Goal: Task Accomplishment & Management: Manage account settings

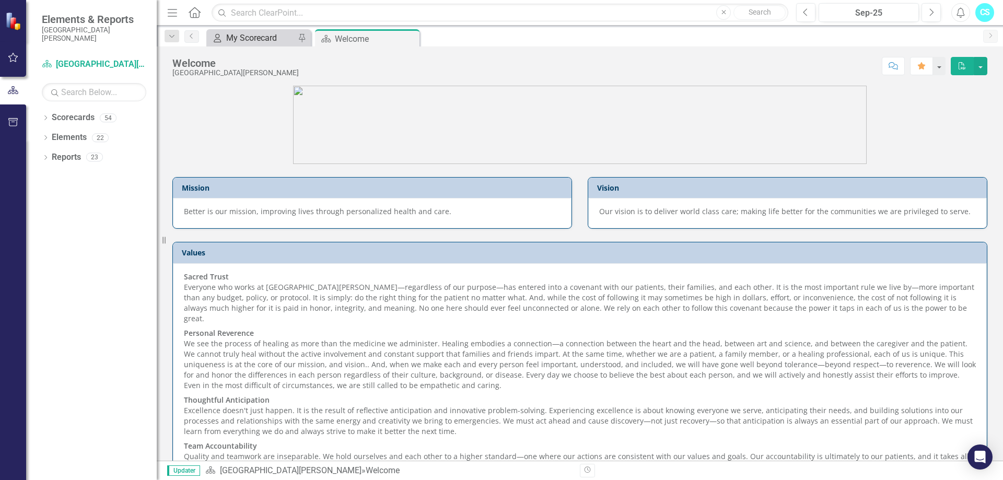
click at [288, 41] on div "My Scorecard" at bounding box center [260, 37] width 69 height 13
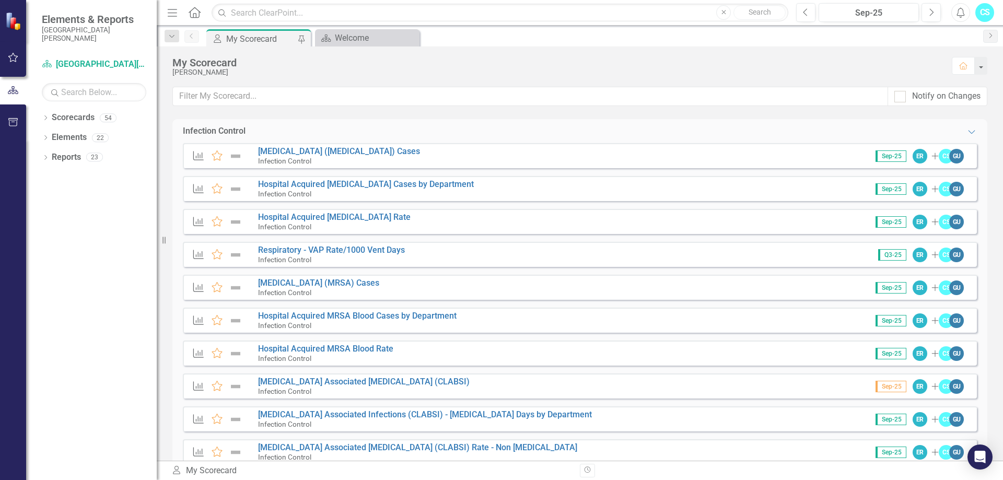
click at [580, 443] on div "Measure Favorite [MEDICAL_DATA] Associated [MEDICAL_DATA] (CLABSI) Rate - Non […" at bounding box center [580, 451] width 794 height 25
click at [403, 156] on div "Measure Favorite [MEDICAL_DATA] ([MEDICAL_DATA]) Cases Infection Control Sep-25…" at bounding box center [580, 155] width 794 height 25
click at [319, 149] on link "[MEDICAL_DATA] ([MEDICAL_DATA]) Cases" at bounding box center [339, 151] width 162 height 10
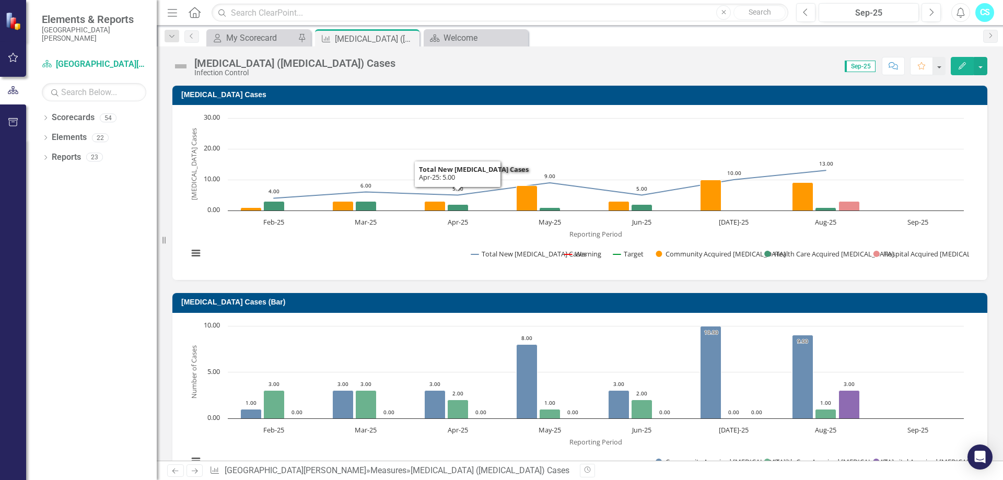
scroll to position [614, 0]
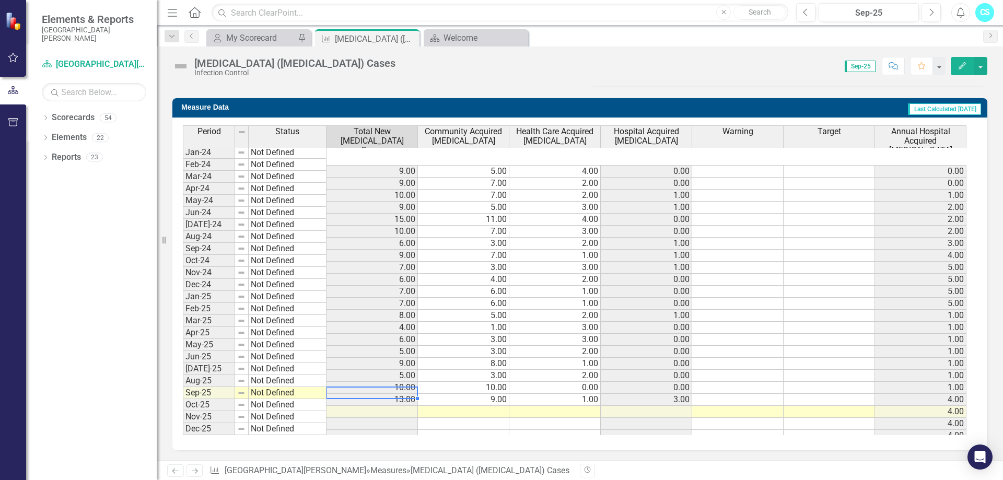
click at [408, 406] on td at bounding box center [372, 412] width 91 height 12
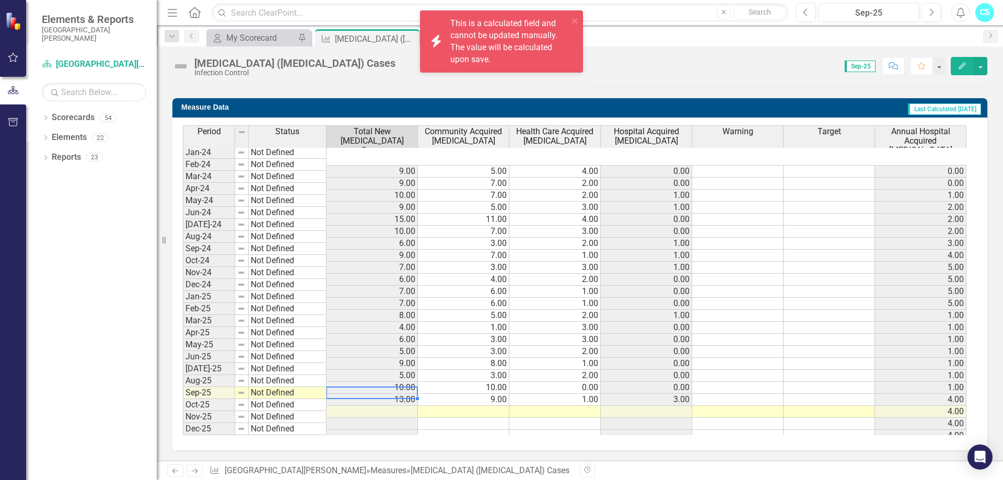
click at [408, 406] on td at bounding box center [372, 412] width 91 height 12
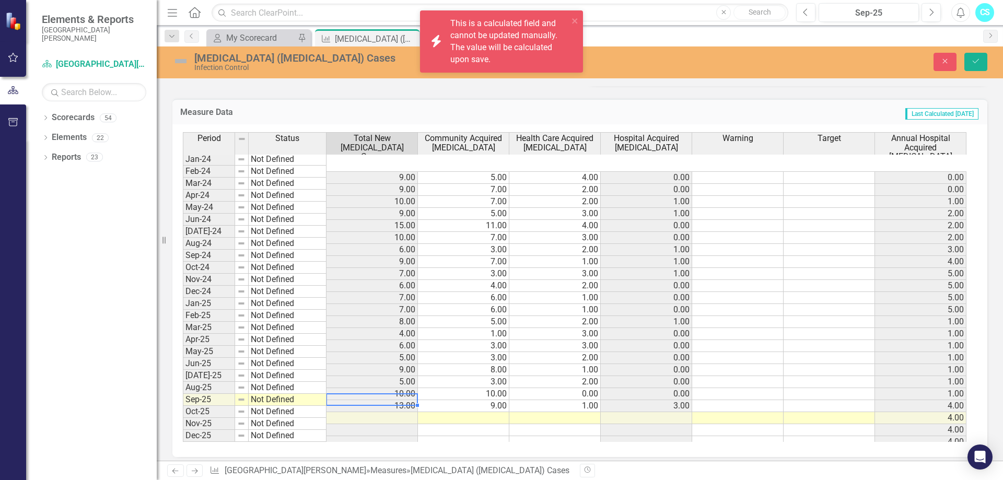
click at [445, 412] on td at bounding box center [463, 418] width 91 height 12
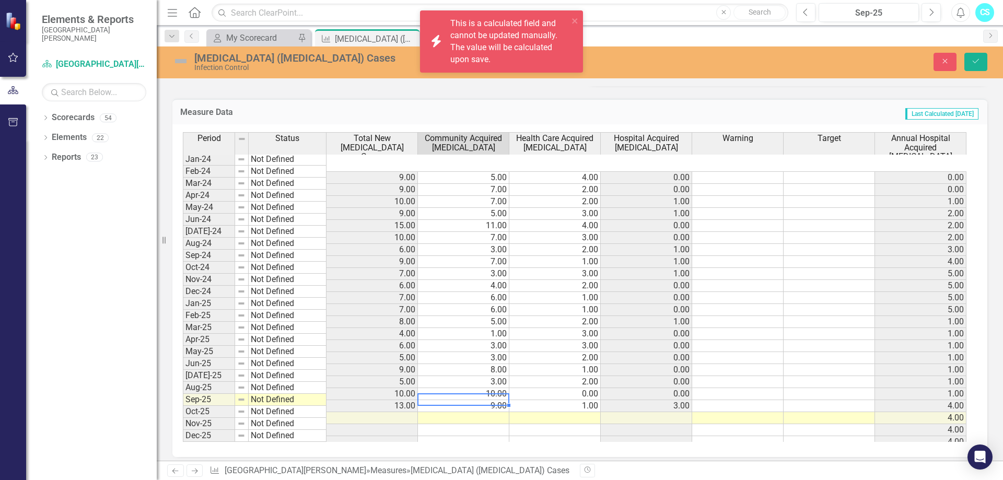
click at [445, 412] on td at bounding box center [463, 418] width 91 height 12
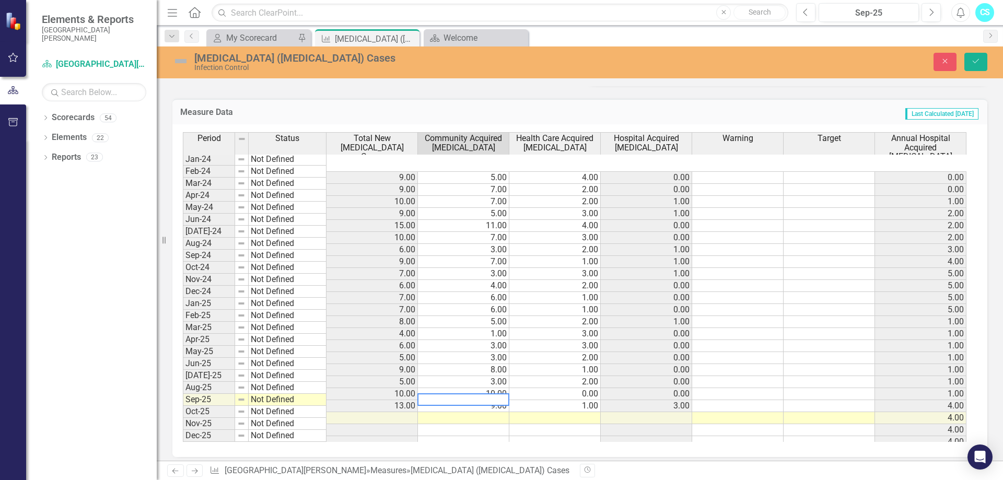
click at [500, 400] on textarea at bounding box center [463, 399] width 92 height 13
type textarea "8"
click at [540, 412] on td at bounding box center [554, 418] width 91 height 12
click at [543, 412] on td at bounding box center [554, 418] width 91 height 12
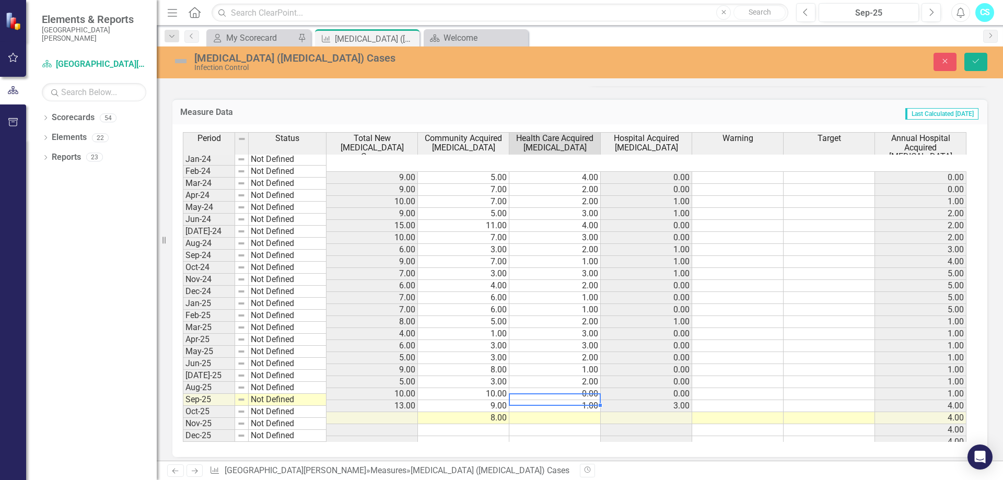
click at [543, 412] on td at bounding box center [554, 418] width 91 height 12
type textarea "2"
click at [627, 412] on td at bounding box center [646, 418] width 91 height 12
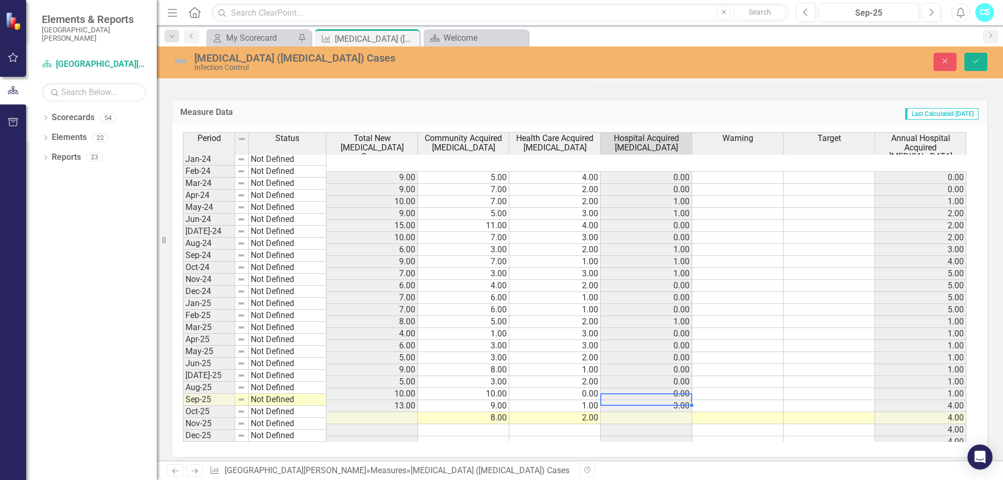
click at [676, 412] on td at bounding box center [646, 418] width 91 height 12
click at [668, 412] on td at bounding box center [646, 418] width 91 height 12
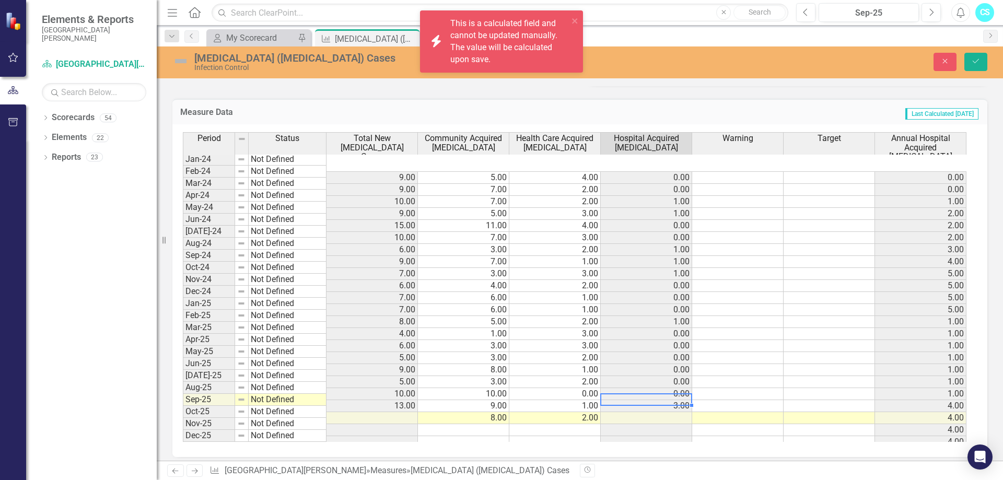
click at [668, 412] on td at bounding box center [646, 418] width 91 height 12
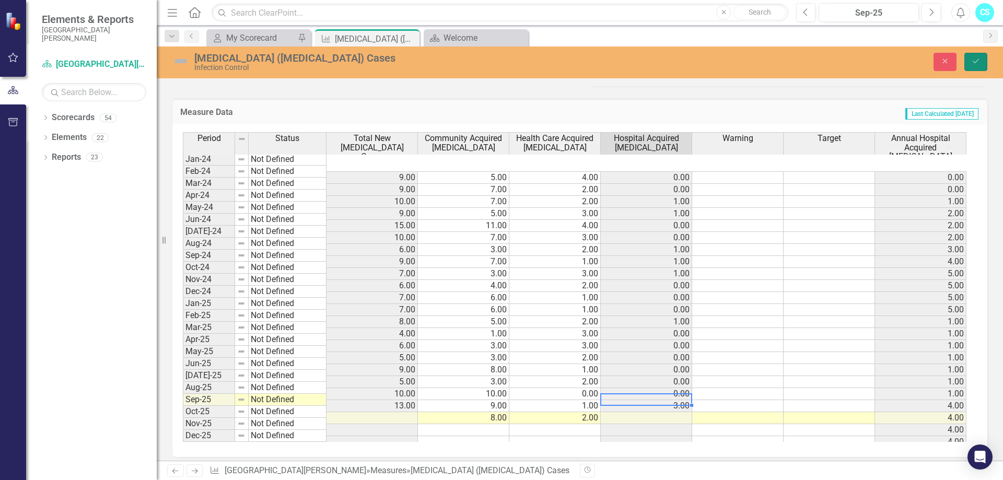
drag, startPoint x: 978, startPoint y: 58, endPoint x: 718, endPoint y: 149, distance: 275.6
click at [978, 59] on icon "Save" at bounding box center [975, 60] width 9 height 7
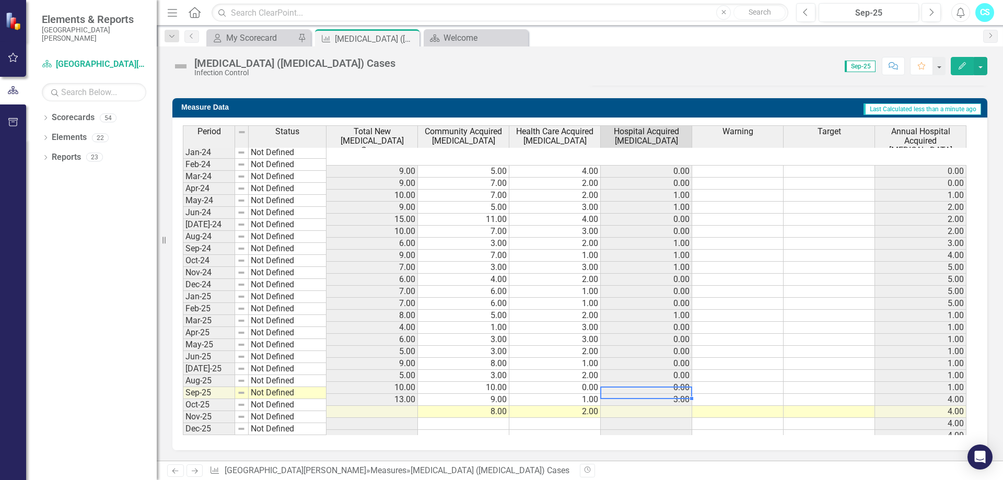
click at [670, 406] on td at bounding box center [646, 412] width 91 height 12
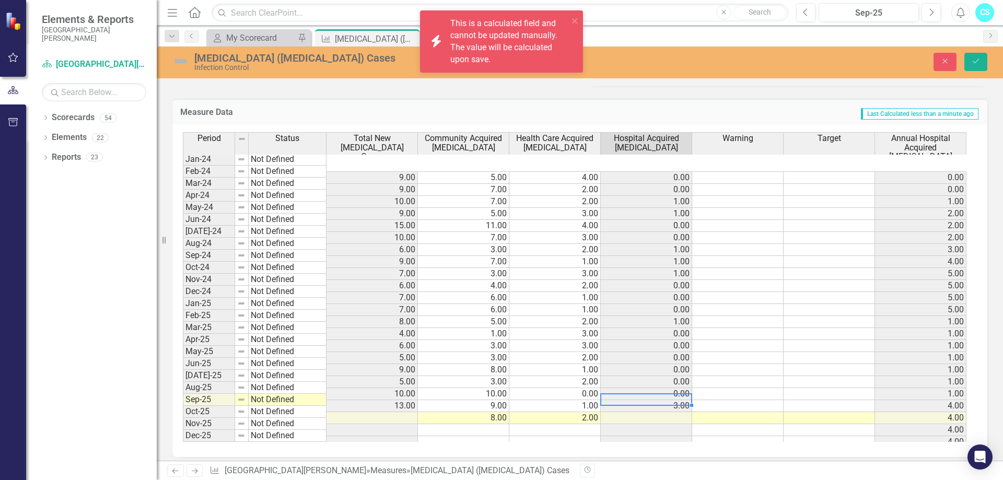
click at [411, 412] on td at bounding box center [372, 418] width 91 height 12
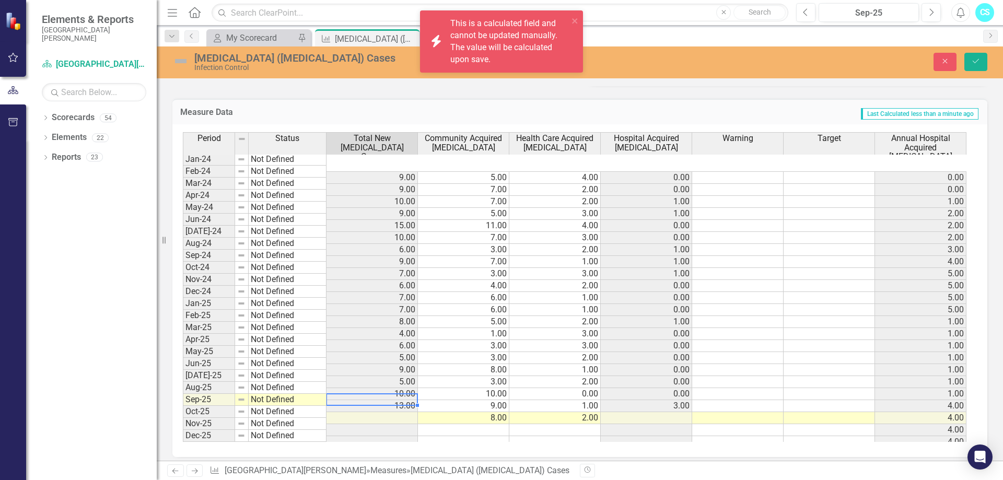
click at [411, 412] on td at bounding box center [372, 418] width 91 height 12
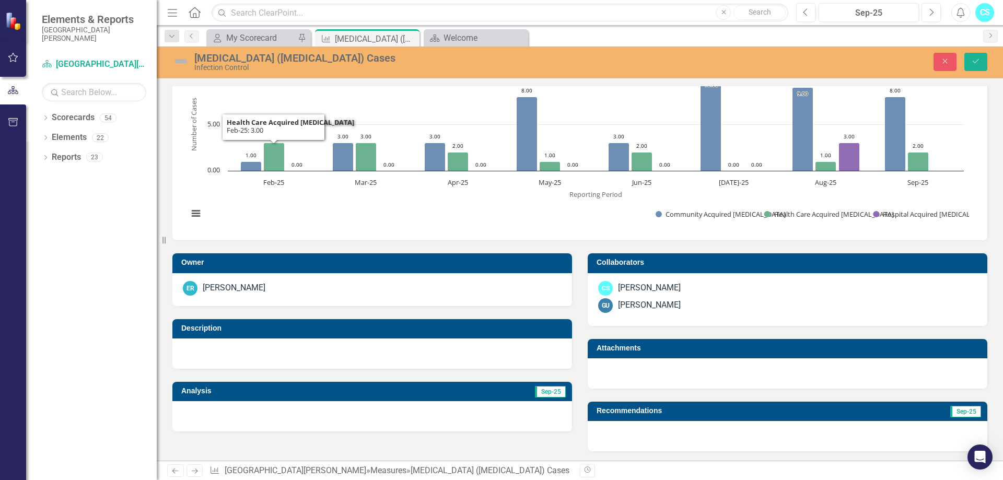
scroll to position [0, 0]
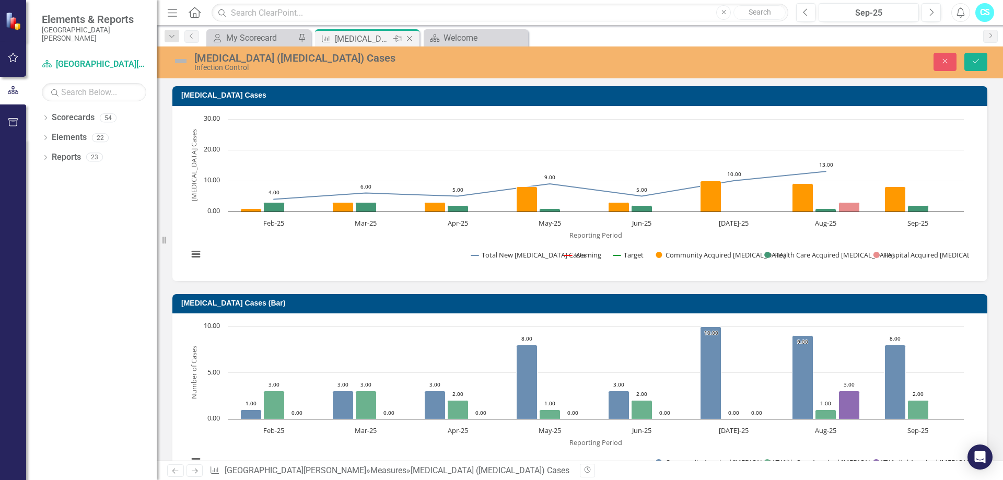
click at [407, 36] on icon at bounding box center [410, 39] width 6 height 6
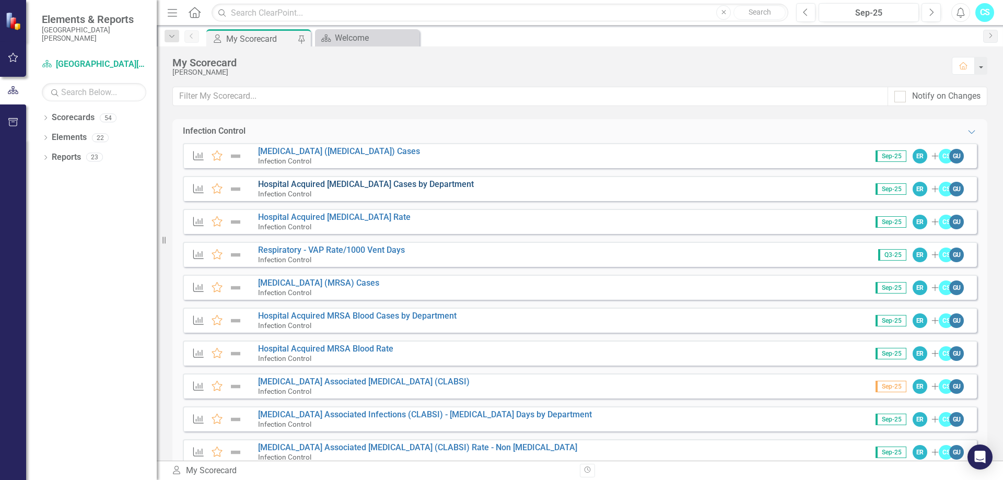
click at [359, 182] on link "Hospital Acquired [MEDICAL_DATA] Cases by Department" at bounding box center [366, 184] width 216 height 10
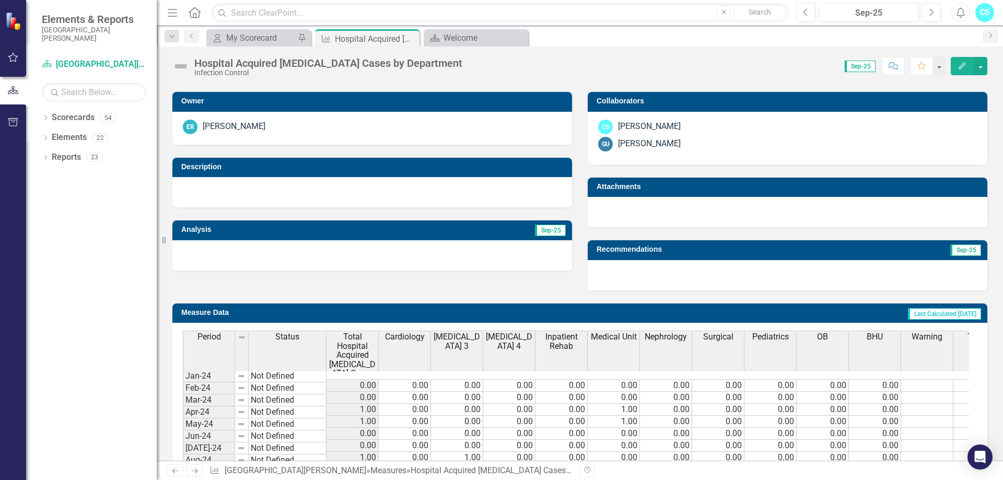
scroll to position [433, 0]
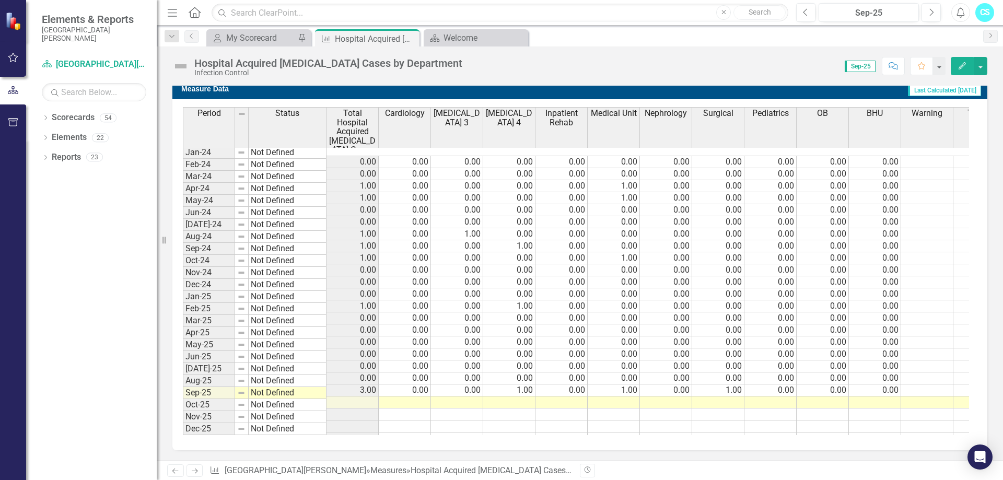
click at [394, 397] on td at bounding box center [405, 403] width 52 height 12
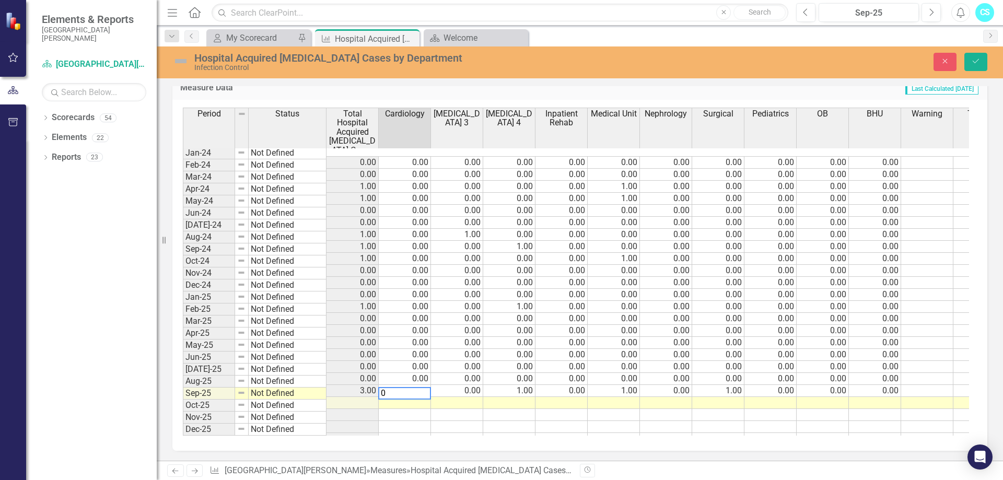
type textarea "0"
click at [442, 397] on td at bounding box center [457, 403] width 52 height 12
type textarea "0"
click at [509, 397] on td at bounding box center [509, 403] width 52 height 12
click at [573, 385] on td "0.00" at bounding box center [562, 391] width 52 height 12
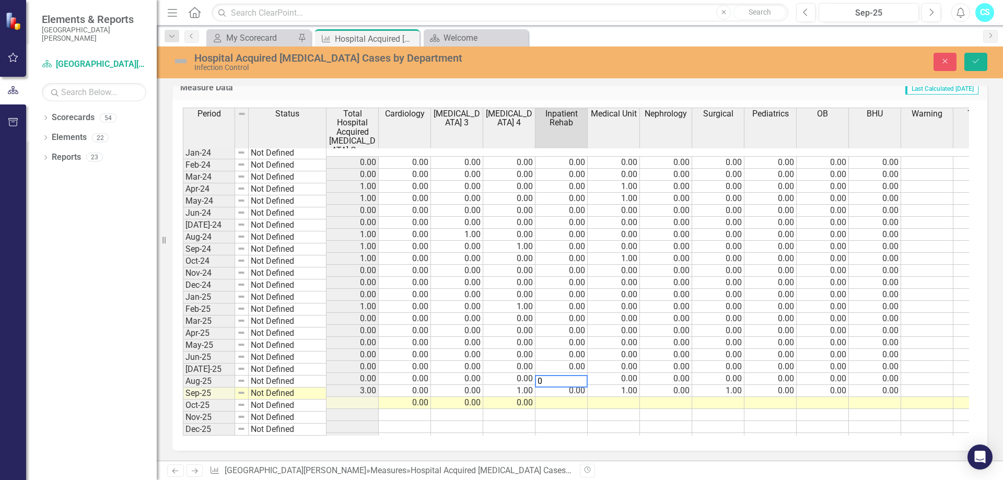
type textarea "0"
click at [613, 397] on td at bounding box center [614, 403] width 52 height 12
type textarea "1"
click at [568, 397] on td at bounding box center [562, 403] width 52 height 12
type textarea "0"
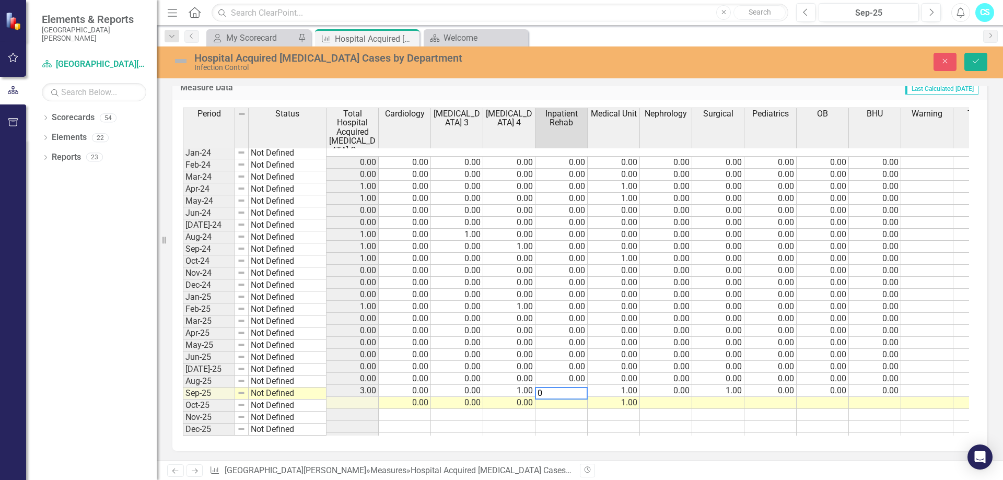
click at [664, 397] on td at bounding box center [666, 403] width 52 height 12
type textarea "0"
click at [718, 397] on td at bounding box center [718, 403] width 52 height 12
type textarea "0"
click at [769, 397] on td at bounding box center [771, 403] width 52 height 12
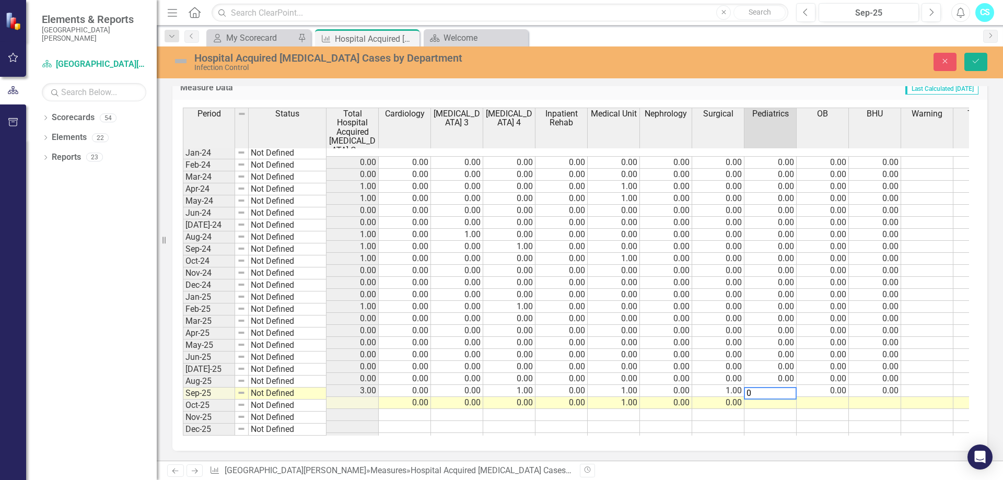
type textarea "0"
click at [821, 397] on td at bounding box center [823, 403] width 52 height 12
type textarea "0"
click at [865, 397] on td at bounding box center [875, 403] width 52 height 12
type textarea "0"
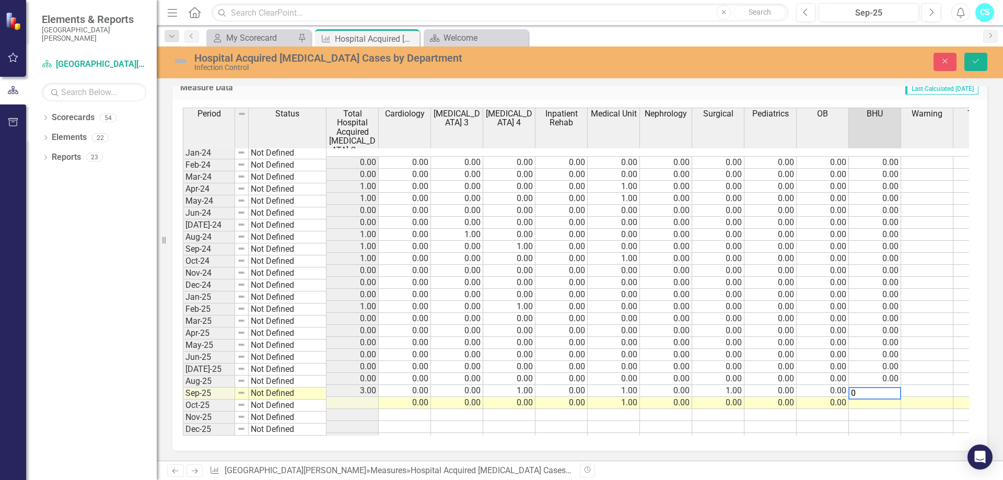
click at [774, 421] on td at bounding box center [771, 427] width 52 height 12
click at [357, 409] on td at bounding box center [353, 415] width 52 height 12
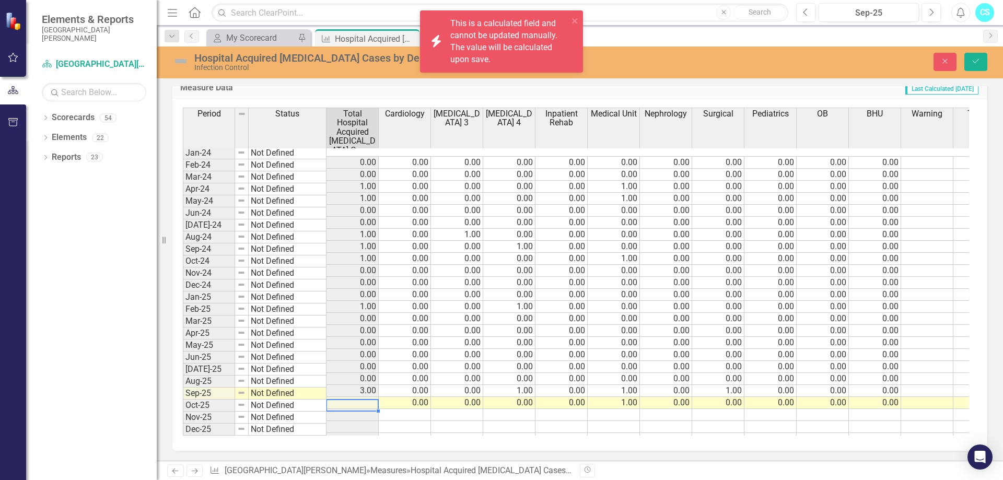
click at [363, 397] on td at bounding box center [353, 403] width 52 height 12
click at [976, 63] on icon "Save" at bounding box center [975, 60] width 9 height 7
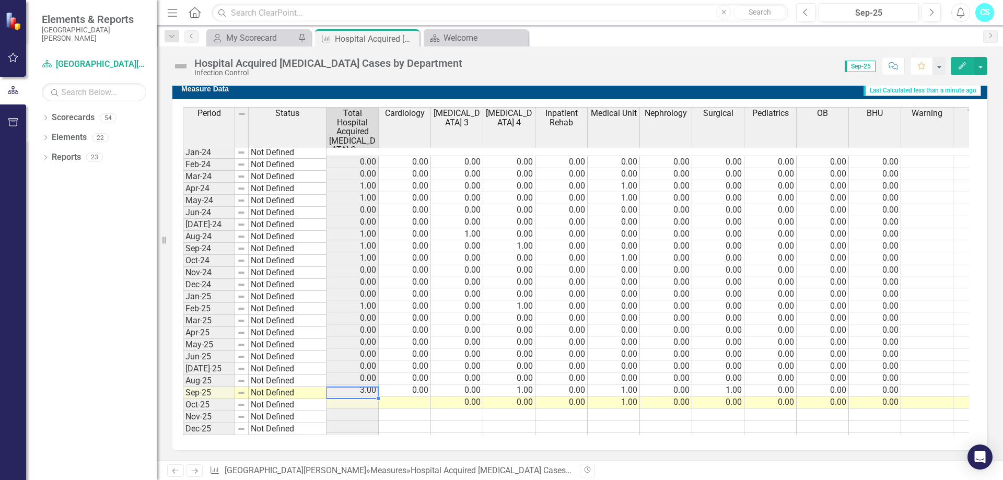
click at [353, 397] on td at bounding box center [353, 403] width 52 height 12
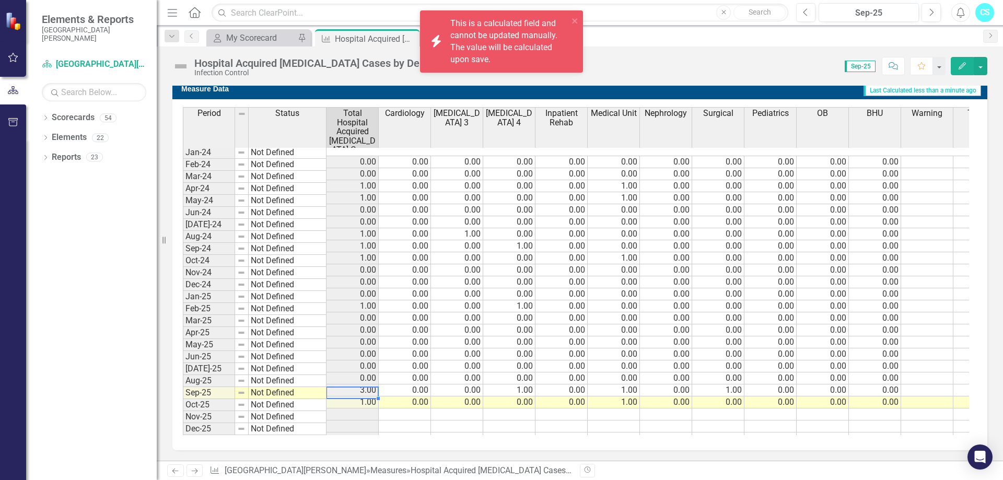
click at [353, 397] on td "1.00" at bounding box center [353, 403] width 52 height 12
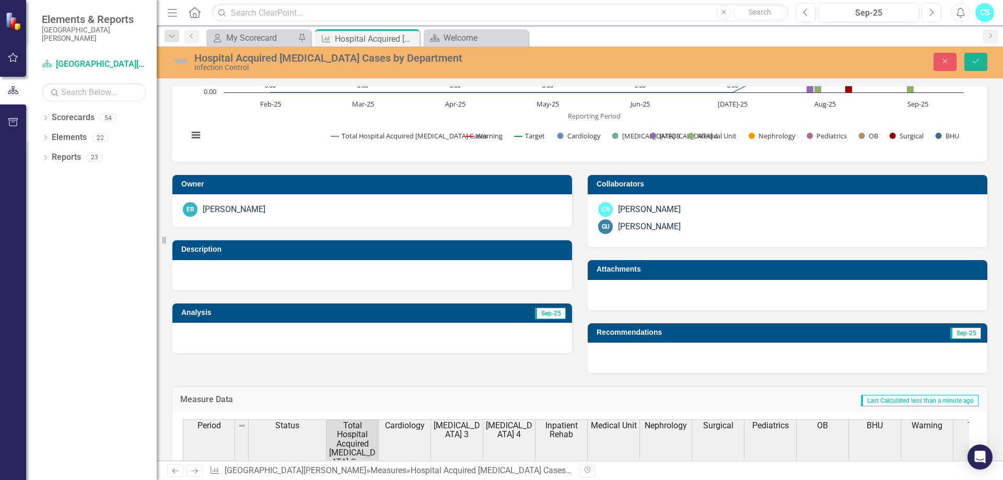
scroll to position [0, 0]
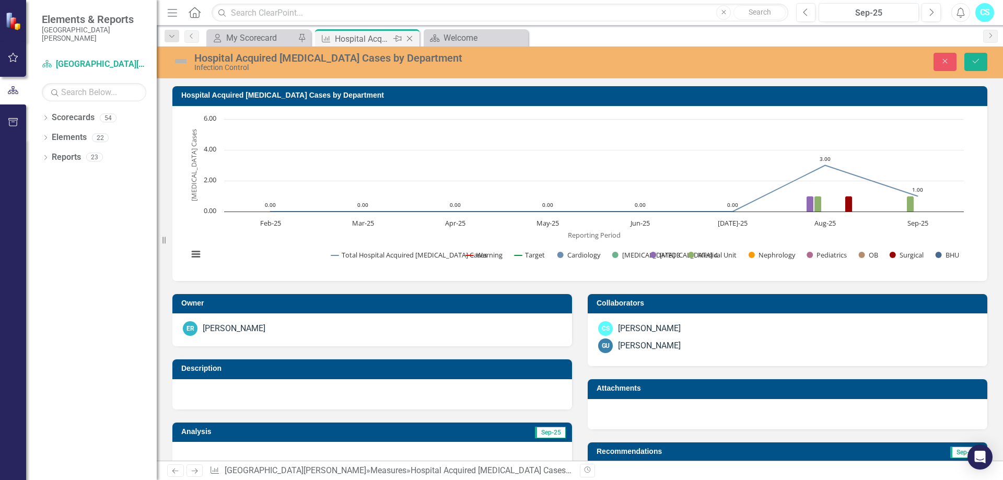
click at [413, 38] on icon "Close" at bounding box center [409, 38] width 10 height 8
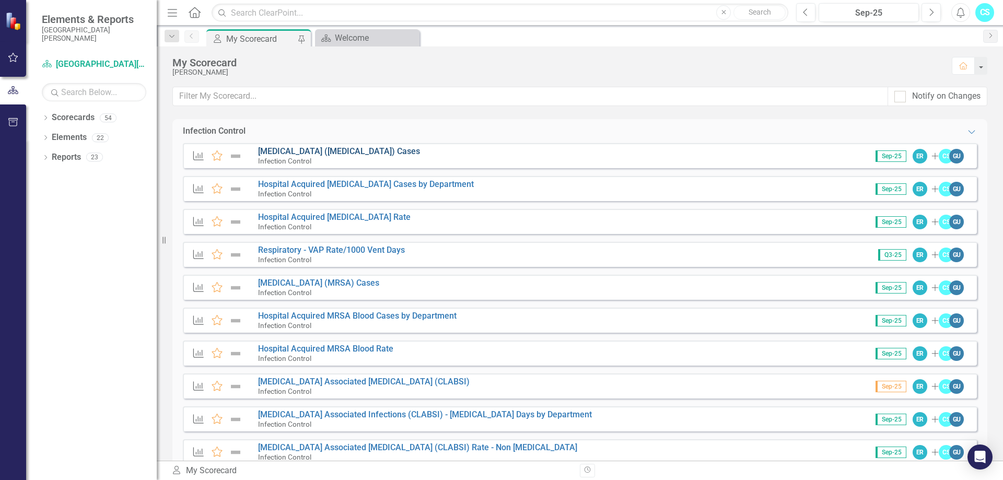
click at [353, 152] on link "[MEDICAL_DATA] ([MEDICAL_DATA]) Cases" at bounding box center [339, 151] width 162 height 10
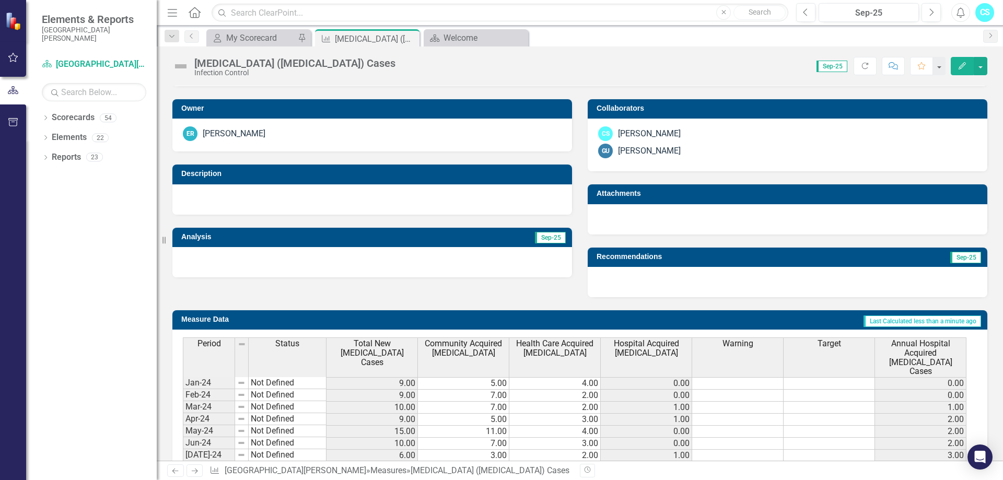
scroll to position [632, 0]
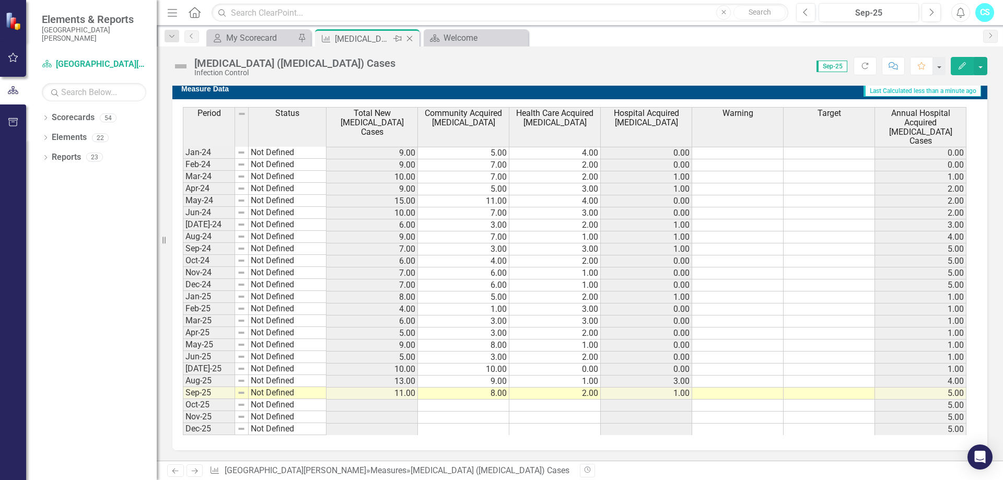
click at [414, 36] on icon "Close" at bounding box center [409, 38] width 10 height 8
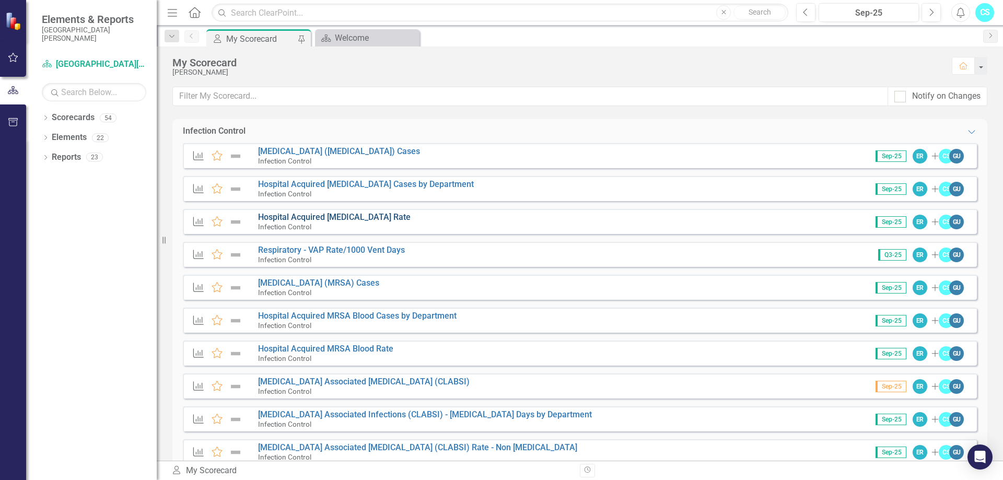
click at [326, 213] on link "Hospital Acquired [MEDICAL_DATA] Rate" at bounding box center [334, 217] width 153 height 10
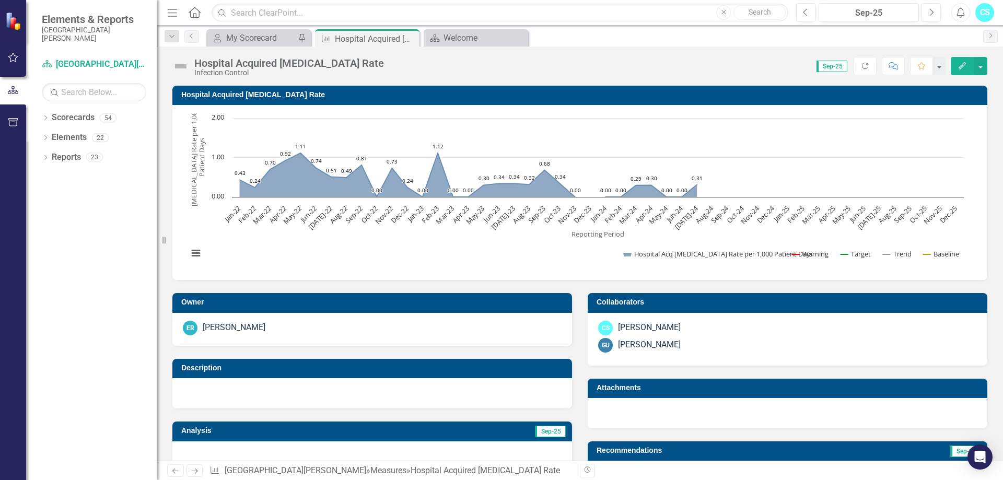
scroll to position [416, 0]
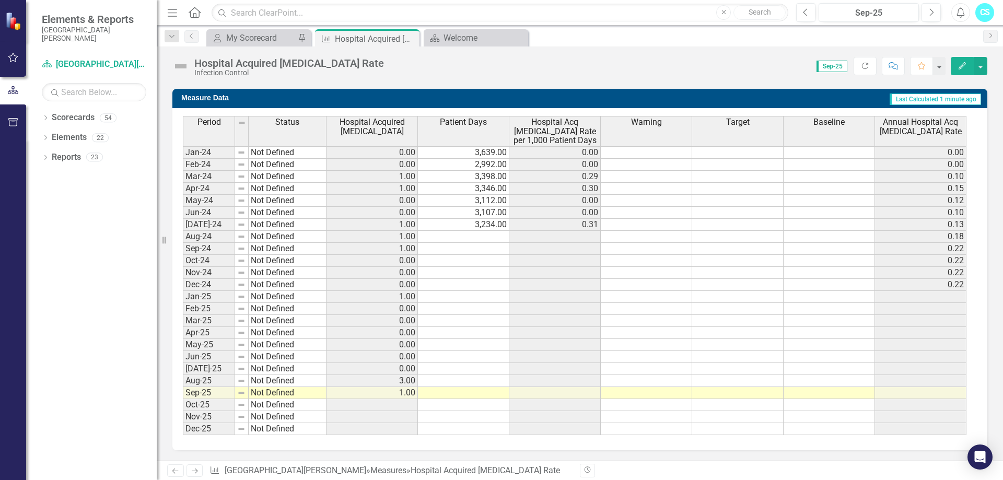
click at [183, 411] on div "Period Status Hospital Acquired [MEDICAL_DATA] Patient Days Hospital Acq [MEDIC…" at bounding box center [183, 275] width 0 height 319
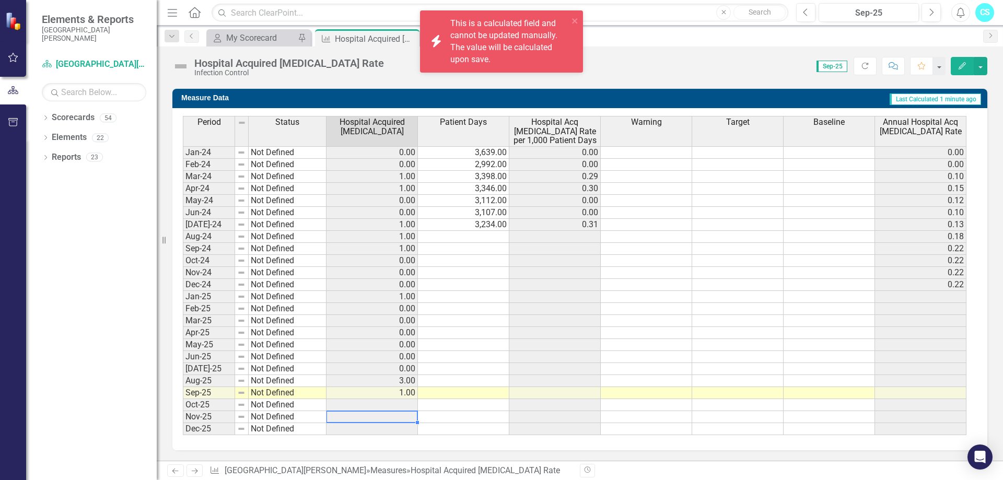
click at [404, 403] on td at bounding box center [372, 405] width 91 height 12
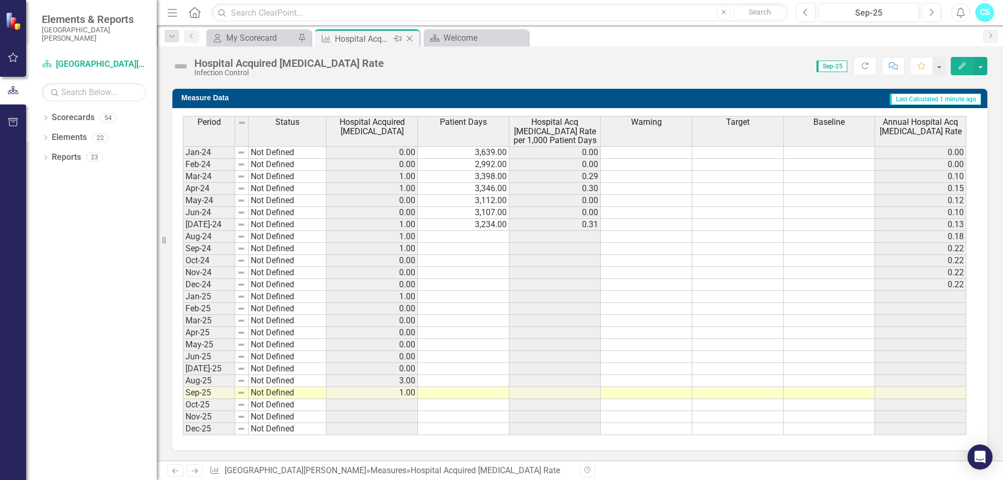
click at [409, 35] on icon "Close" at bounding box center [409, 38] width 10 height 8
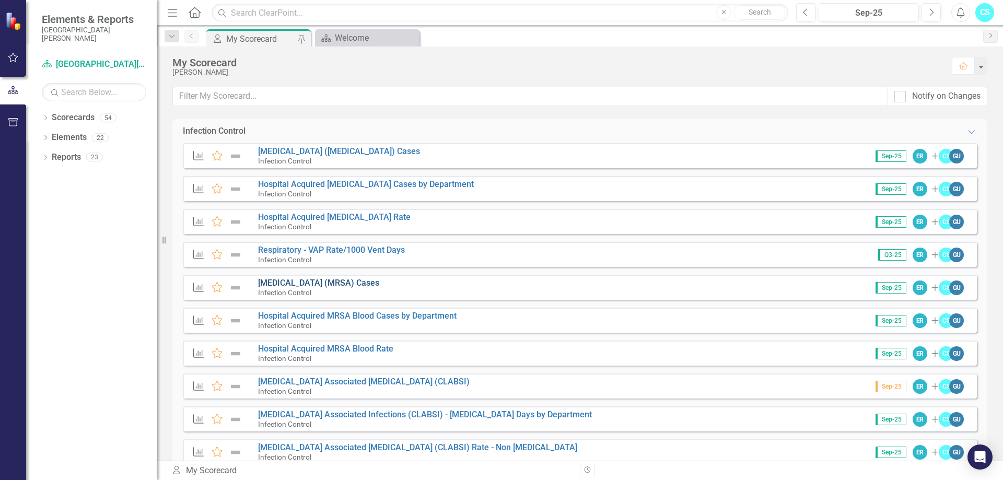
click at [356, 282] on link "[MEDICAL_DATA] (MRSA) Cases" at bounding box center [318, 283] width 121 height 10
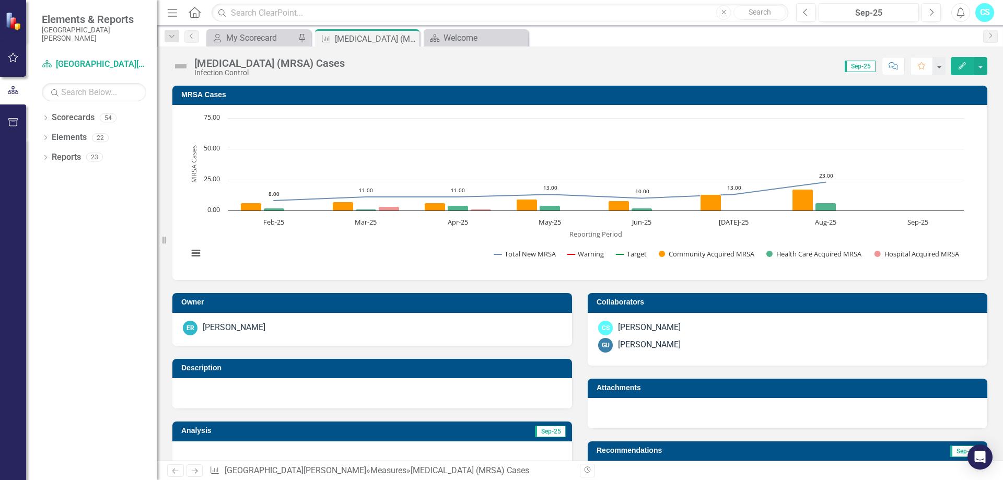
scroll to position [407, 0]
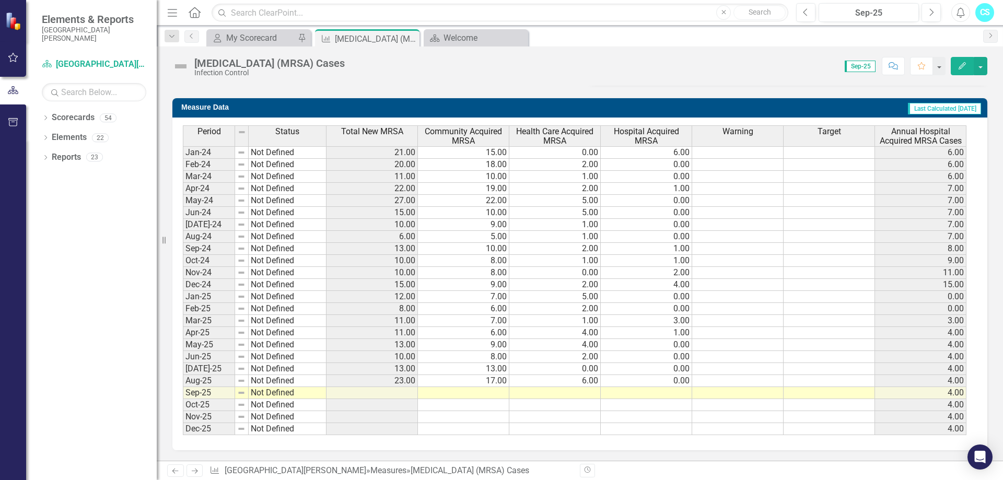
click at [477, 393] on td at bounding box center [463, 393] width 91 height 12
click at [479, 393] on td at bounding box center [463, 393] width 91 height 12
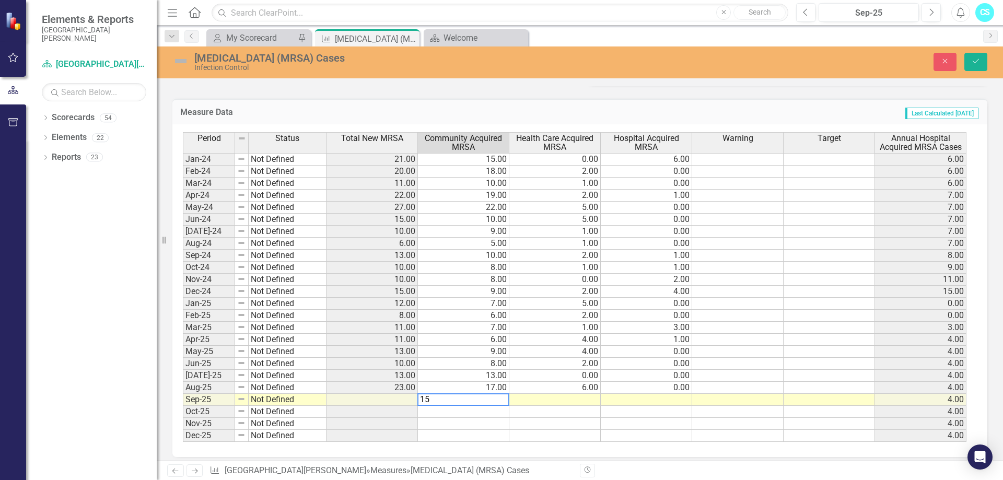
type textarea "15"
click at [539, 395] on td at bounding box center [554, 400] width 91 height 12
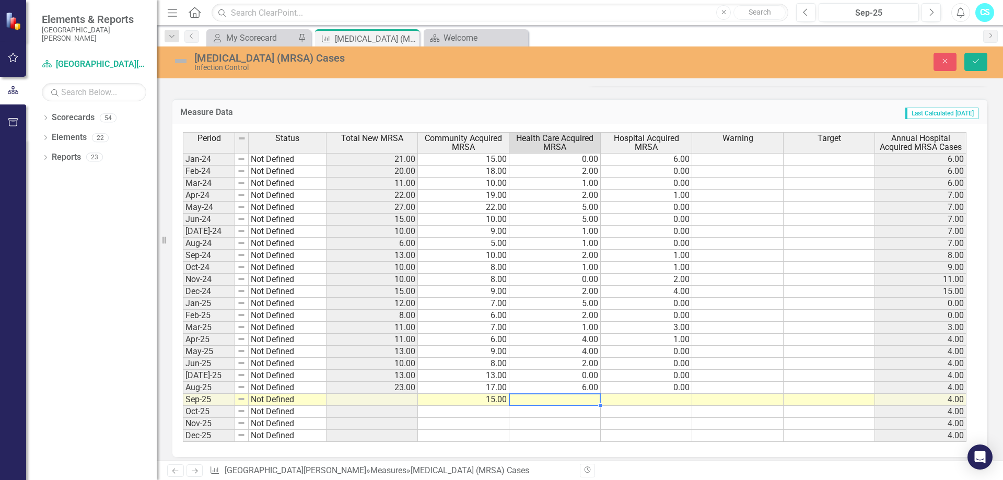
click at [539, 395] on td at bounding box center [554, 400] width 91 height 12
type textarea "1"
click at [684, 394] on td at bounding box center [646, 400] width 91 height 12
click at [684, 397] on td at bounding box center [646, 400] width 91 height 12
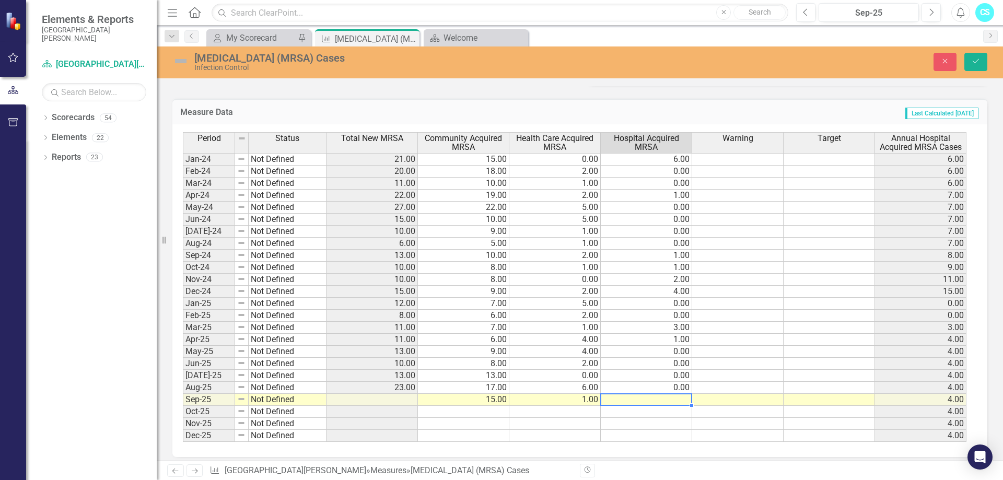
click at [684, 397] on td at bounding box center [646, 400] width 91 height 12
type textarea "1"
click at [664, 391] on td "0.00" at bounding box center [646, 388] width 91 height 12
click at [387, 397] on td at bounding box center [372, 400] width 91 height 12
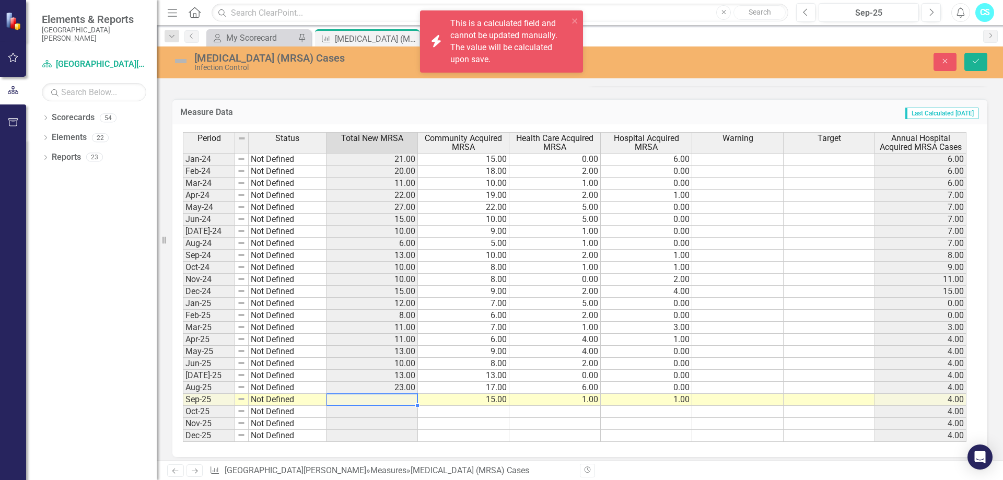
click at [387, 397] on td at bounding box center [372, 400] width 91 height 12
click at [980, 65] on button "Save" at bounding box center [976, 62] width 23 height 18
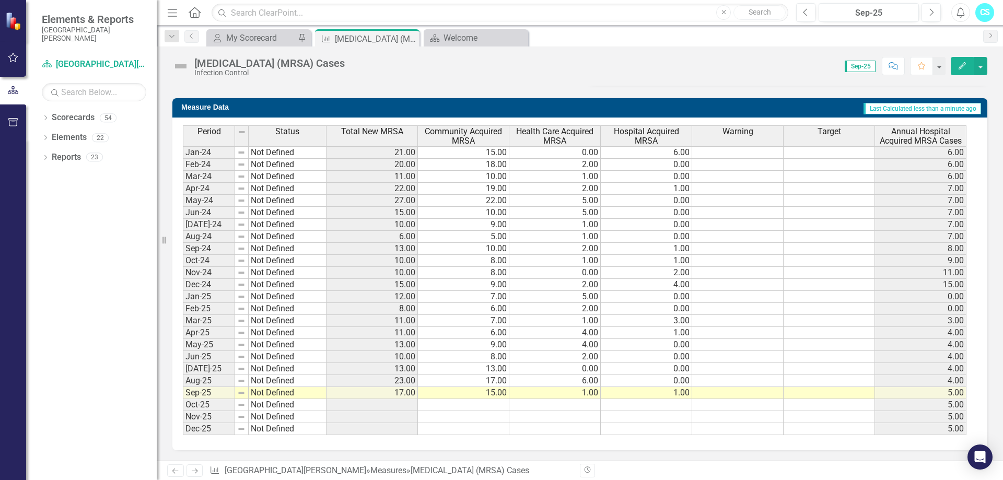
scroll to position [93, 0]
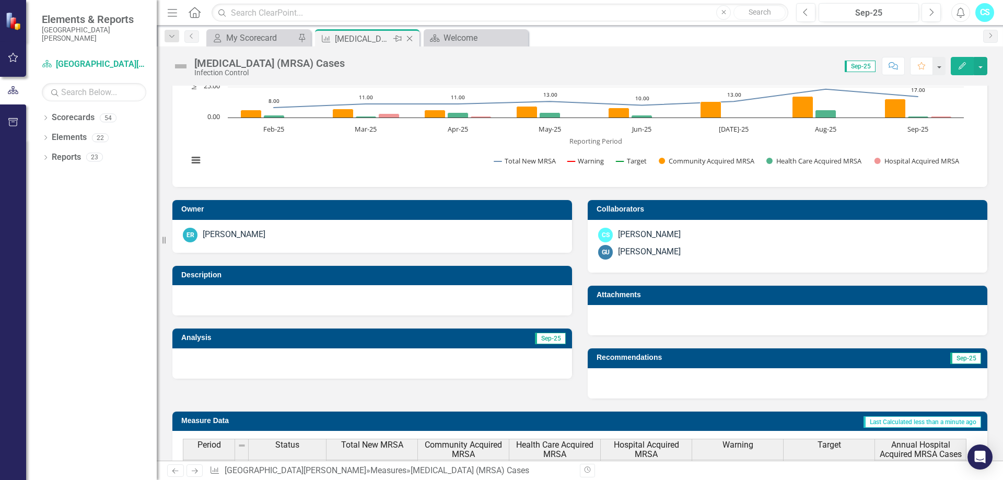
click at [409, 38] on icon at bounding box center [410, 39] width 6 height 6
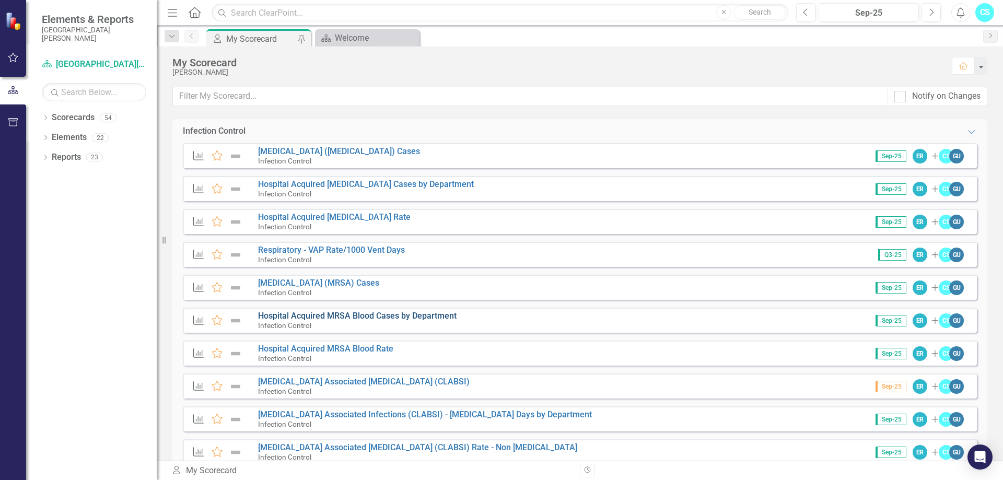
click at [313, 316] on link "Hospital Acquired MRSA Blood Cases by Department" at bounding box center [357, 316] width 199 height 10
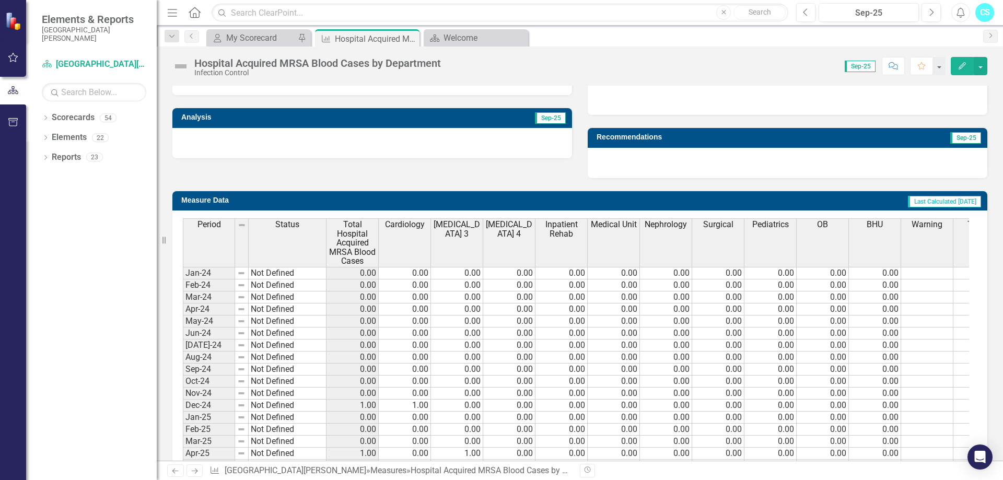
scroll to position [442, 0]
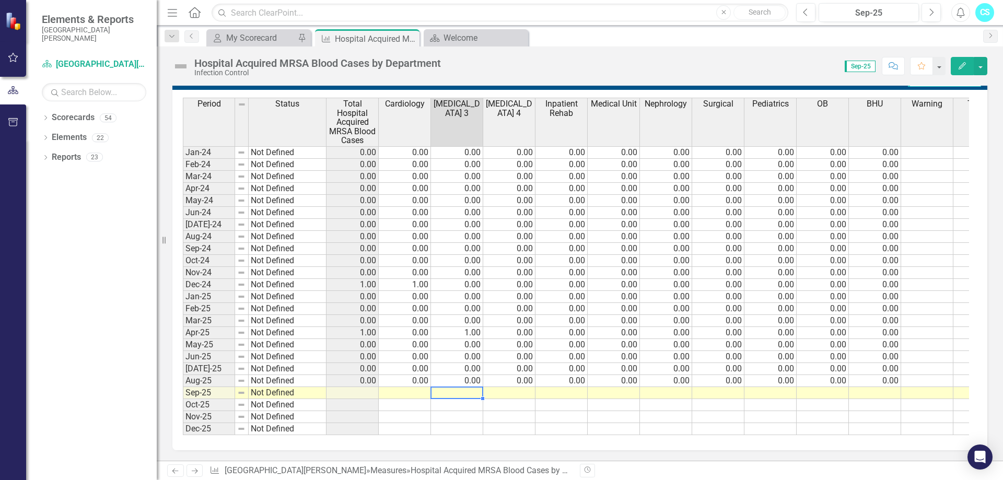
click at [459, 387] on td at bounding box center [457, 393] width 52 height 12
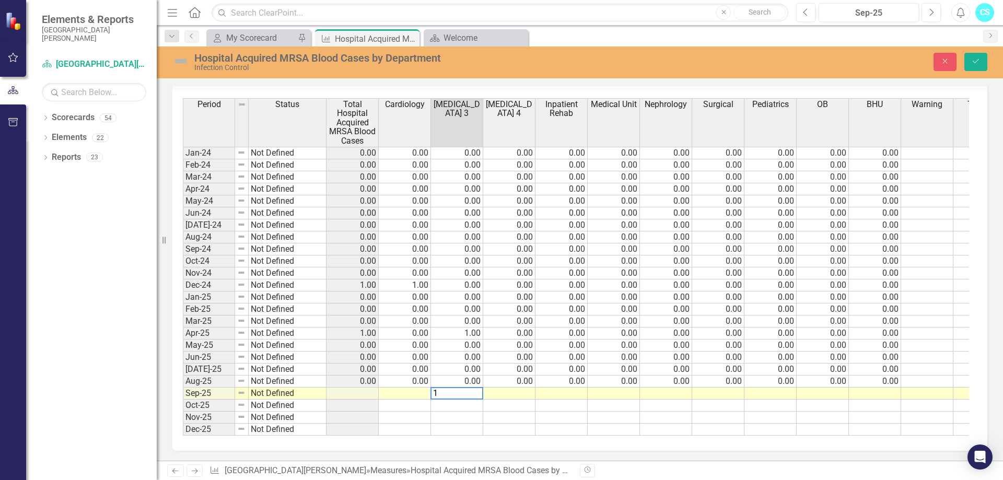
scroll to position [448, 0]
click at [394, 388] on td at bounding box center [405, 394] width 52 height 12
click at [512, 388] on td at bounding box center [509, 394] width 52 height 12
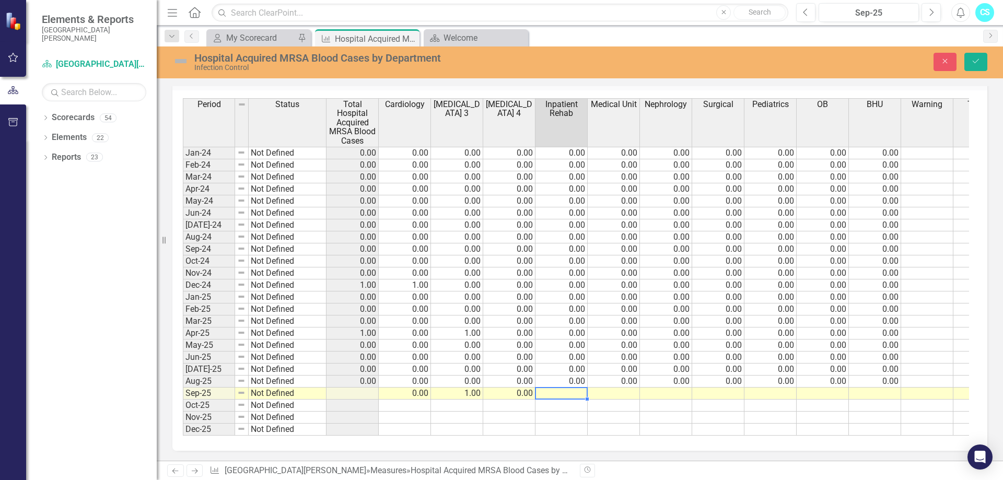
click at [183, 380] on div "Period Status Total Hospital Acquired MRSA Blood Cases Cardiology [MEDICAL_DATA…" at bounding box center [183, 267] width 0 height 338
click at [611, 388] on td at bounding box center [614, 394] width 52 height 12
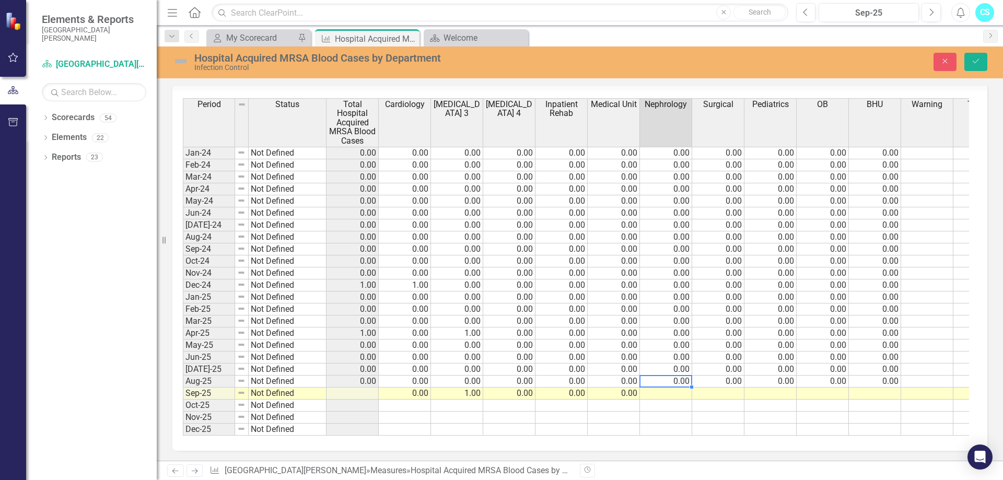
click at [682, 376] on td "0.00" at bounding box center [666, 382] width 52 height 12
click at [681, 388] on td at bounding box center [666, 394] width 52 height 12
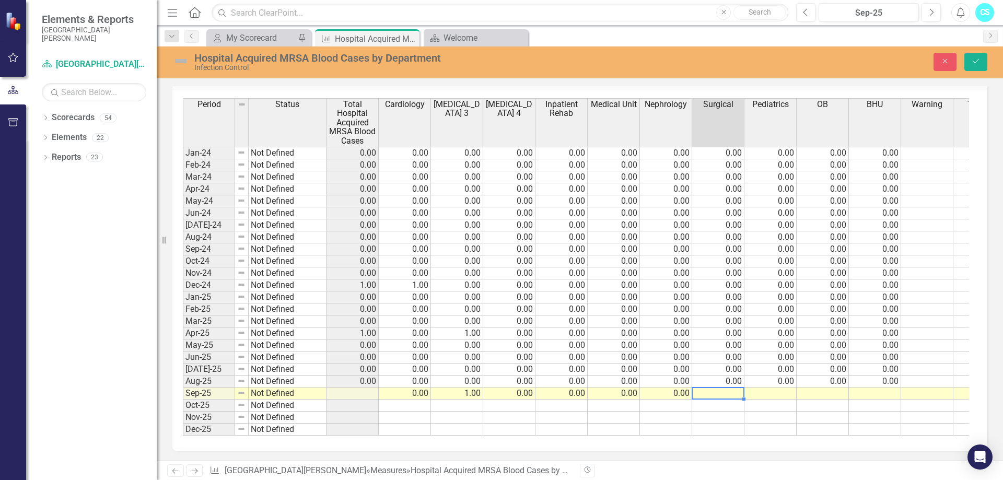
click at [724, 388] on td at bounding box center [718, 394] width 52 height 12
click at [773, 388] on td at bounding box center [771, 394] width 52 height 12
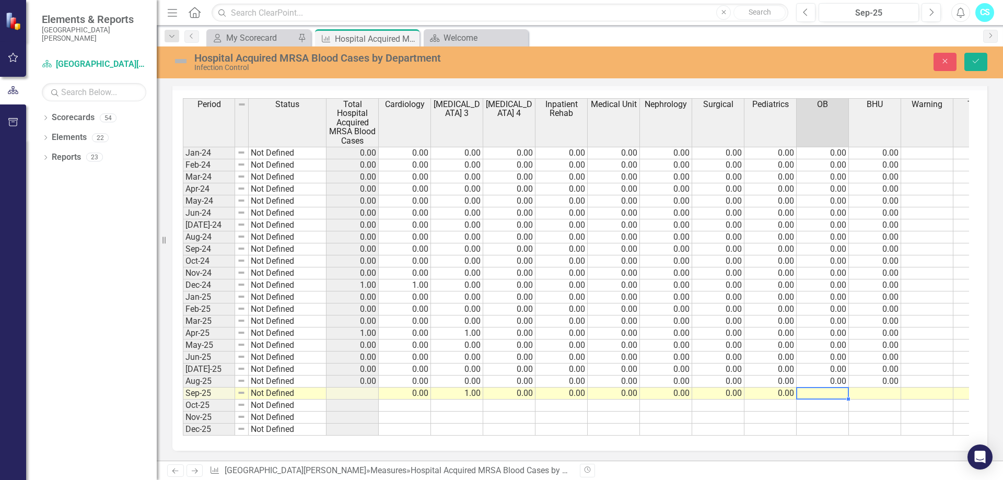
click at [831, 389] on td at bounding box center [823, 394] width 52 height 12
click at [877, 388] on td at bounding box center [875, 394] width 52 height 12
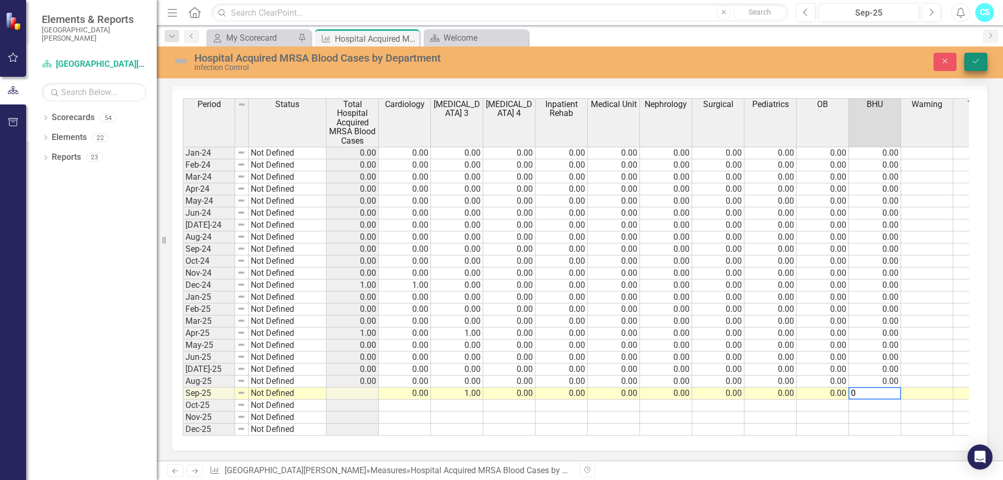
type textarea "0"
click at [970, 61] on button "Save" at bounding box center [976, 62] width 23 height 18
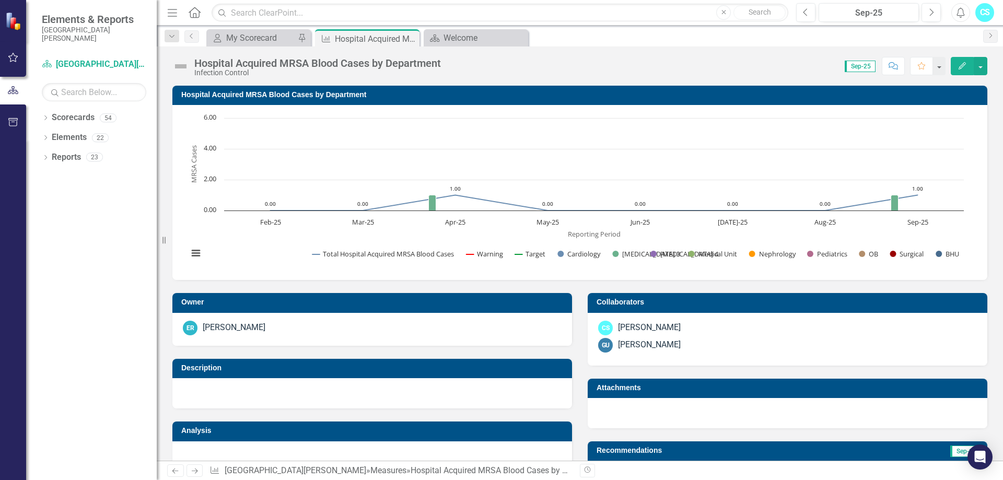
scroll to position [442, 0]
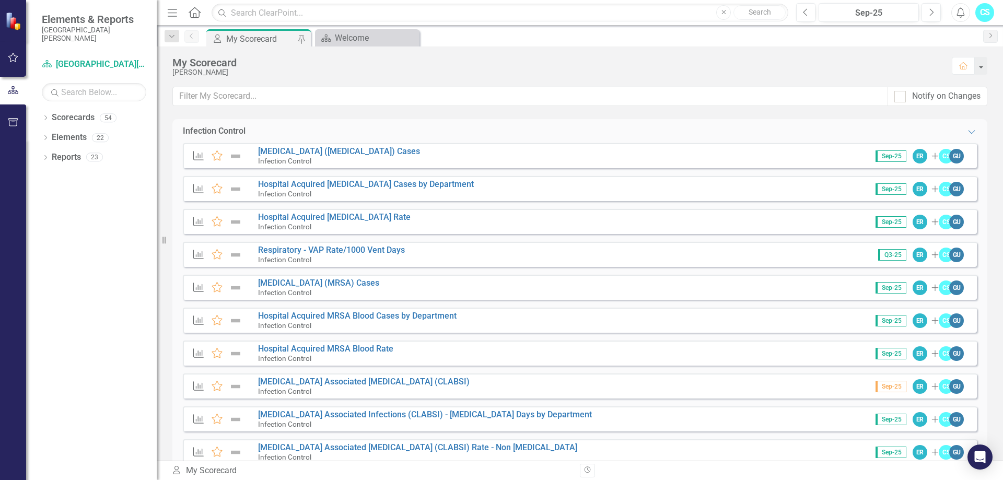
scroll to position [491, 0]
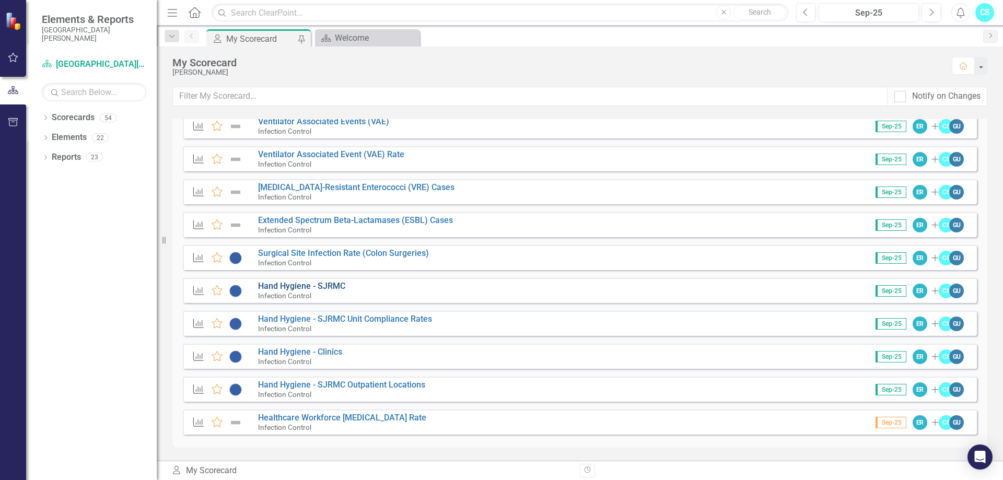
click at [286, 286] on link "Hand Hygiene - SJRMC" at bounding box center [301, 286] width 87 height 10
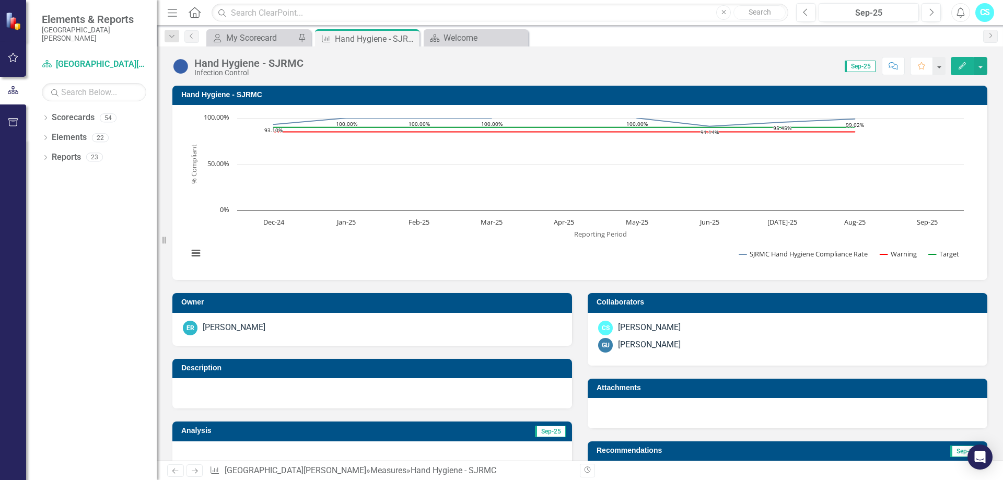
click at [838, 68] on div "Score: N/A Sep-25 Completed Comment Favorite Edit" at bounding box center [648, 66] width 679 height 18
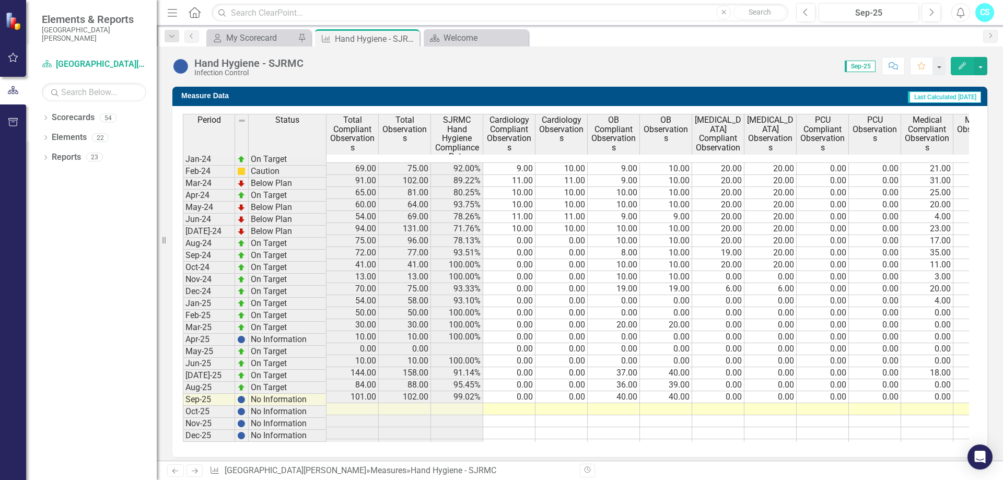
scroll to position [433, 0]
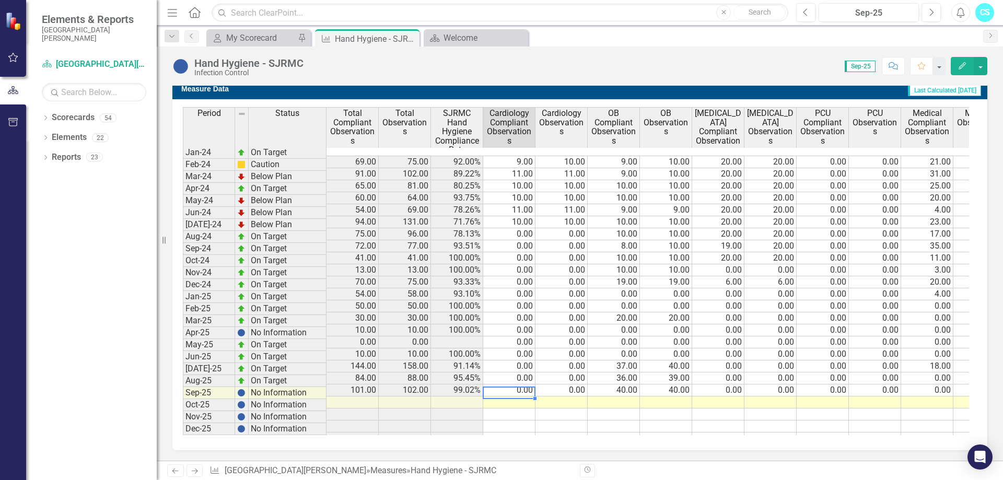
click at [506, 397] on td at bounding box center [509, 403] width 52 height 12
click at [506, 385] on td "0.00" at bounding box center [509, 391] width 52 height 12
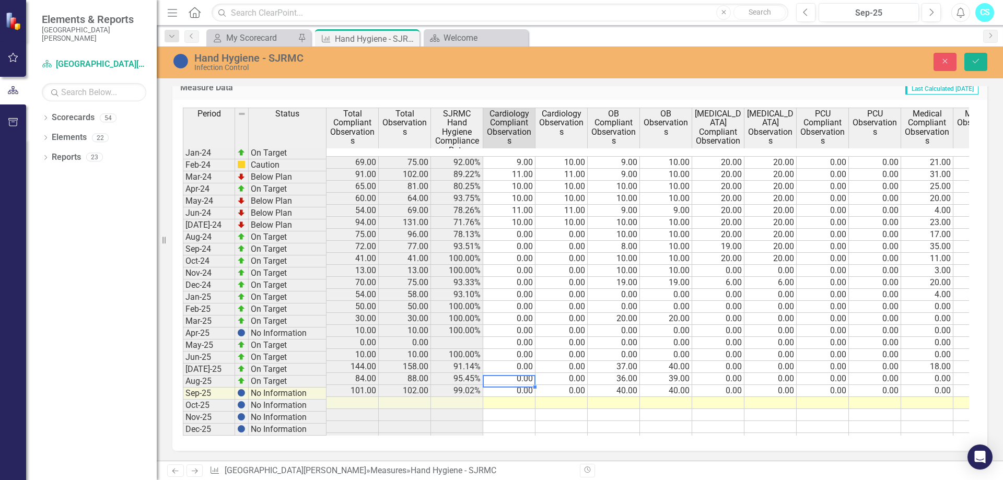
type textarea "0"
click at [508, 397] on td at bounding box center [509, 403] width 52 height 12
type textarea "0"
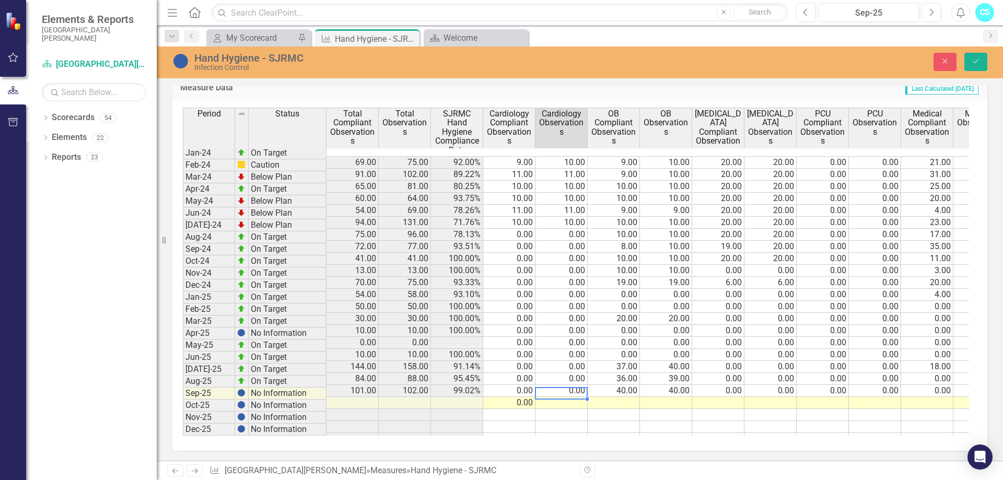
click at [560, 397] on td at bounding box center [562, 403] width 52 height 12
click at [564, 397] on td at bounding box center [562, 403] width 52 height 12
type textarea "0"
click at [622, 397] on td at bounding box center [614, 403] width 52 height 12
click at [610, 397] on td at bounding box center [614, 403] width 52 height 12
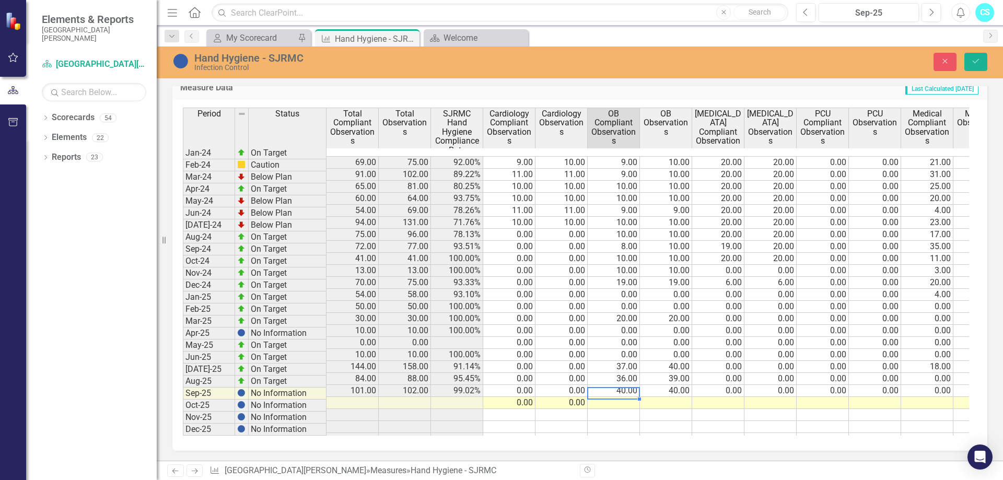
click at [610, 397] on td at bounding box center [614, 403] width 52 height 12
type textarea "40"
click at [675, 397] on td at bounding box center [666, 403] width 52 height 12
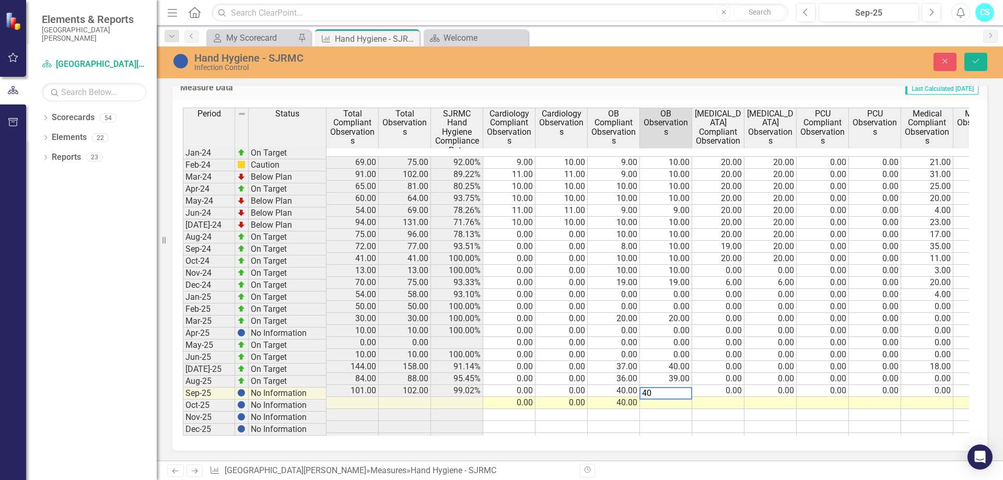
type textarea "40"
click at [183, 397] on div "Period Status Total Compliant Observations Total Observations SJRMC Hand Hygien…" at bounding box center [183, 277] width 0 height 338
click at [722, 397] on td at bounding box center [718, 403] width 52 height 12
type textarea "0"
click at [772, 397] on td at bounding box center [771, 403] width 52 height 12
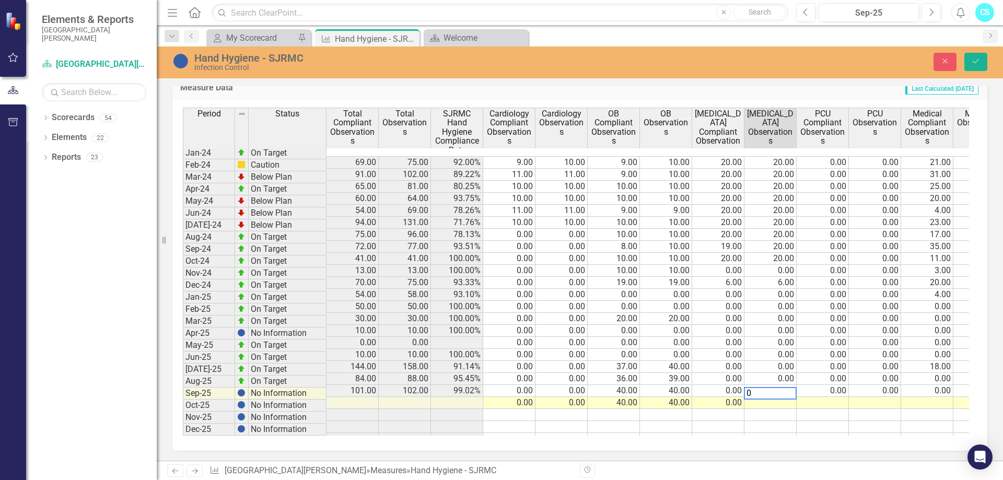
type textarea "0"
click at [817, 397] on td at bounding box center [823, 403] width 52 height 12
type textarea "0"
click at [875, 397] on td at bounding box center [875, 403] width 52 height 12
type textarea "0"
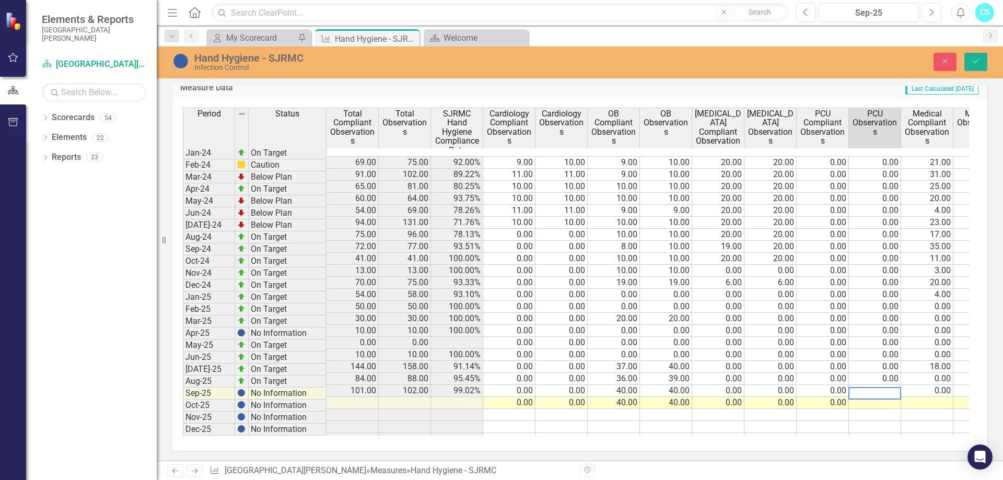
click at [925, 397] on td at bounding box center [927, 403] width 52 height 12
click at [947, 397] on td at bounding box center [927, 403] width 52 height 12
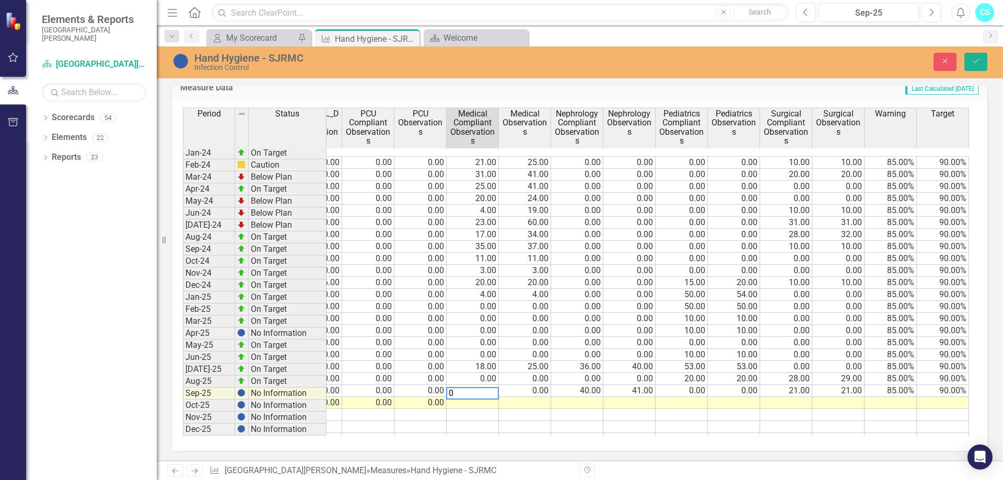
type textarea "0"
click at [523, 397] on tr "Sep-25 No Information 0.00 0.00 40.00 40.00 0.00 0.00 0.00 0.00" at bounding box center [348, 403] width 1241 height 12
type textarea "0"
click at [593, 397] on td at bounding box center [577, 403] width 52 height 12
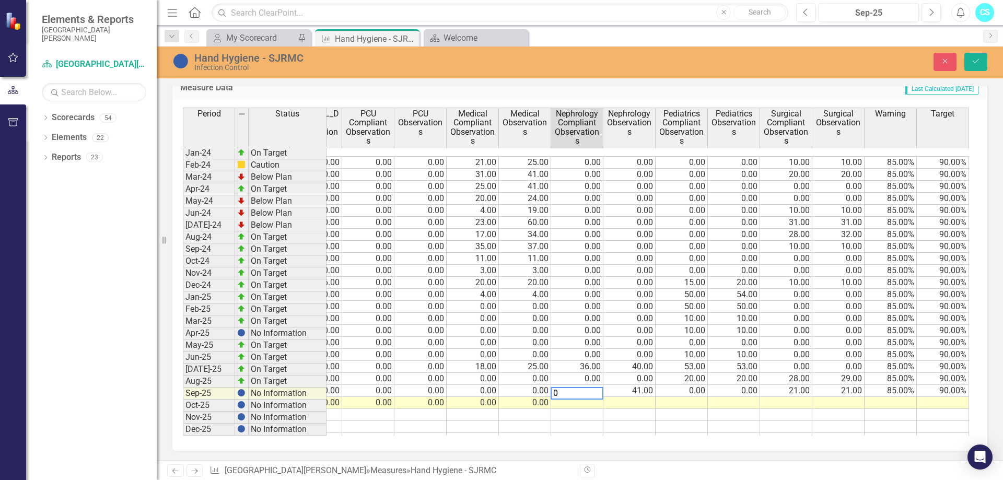
type textarea "0"
click at [631, 397] on td at bounding box center [629, 403] width 52 height 12
type textarea "0"
click at [694, 397] on td at bounding box center [682, 403] width 52 height 12
click at [691, 397] on td at bounding box center [682, 403] width 52 height 12
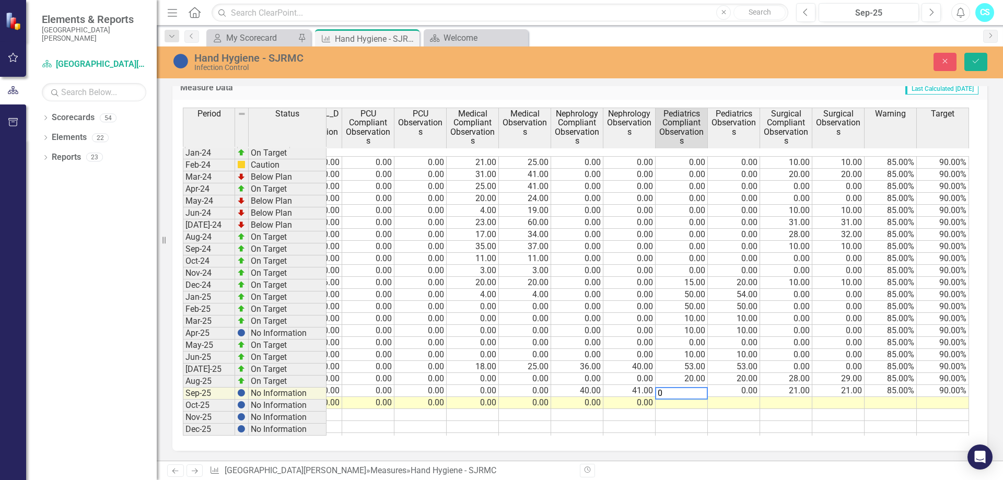
type textarea "0"
click at [733, 397] on td at bounding box center [734, 403] width 52 height 12
type textarea "0"
click at [784, 397] on td at bounding box center [786, 403] width 52 height 12
click at [804, 397] on td at bounding box center [786, 403] width 52 height 12
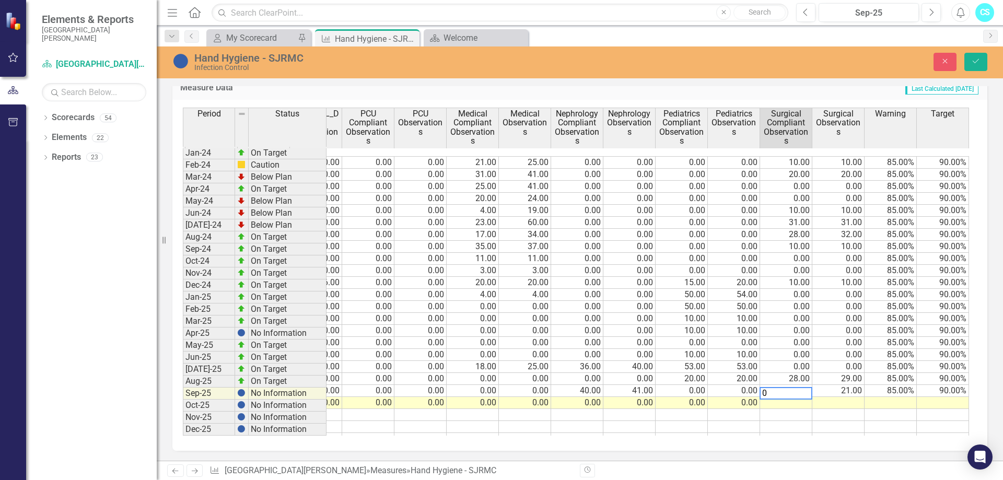
type textarea "0"
click at [829, 397] on td at bounding box center [838, 403] width 52 height 12
type textarea "0"
click at [847, 409] on td at bounding box center [838, 415] width 52 height 12
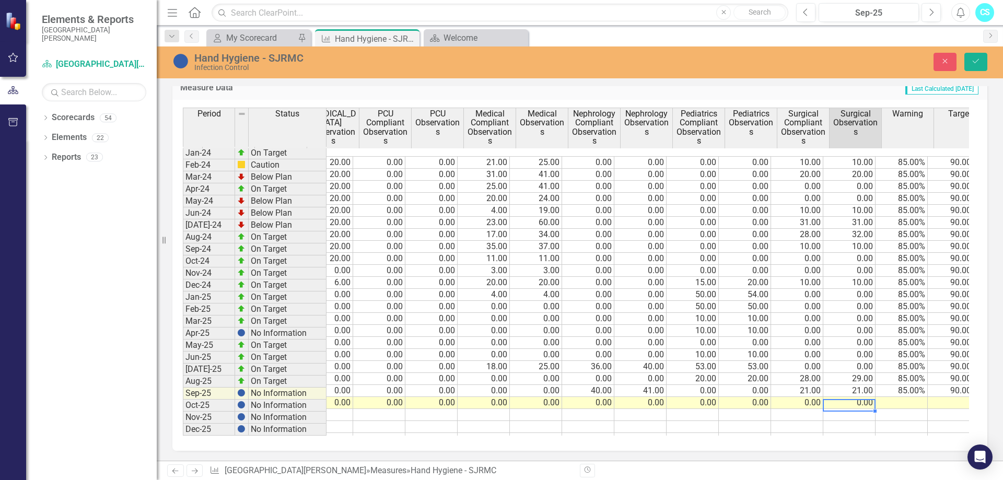
scroll to position [0, 444]
click at [912, 385] on td "85.00%" at bounding box center [902, 391] width 52 height 12
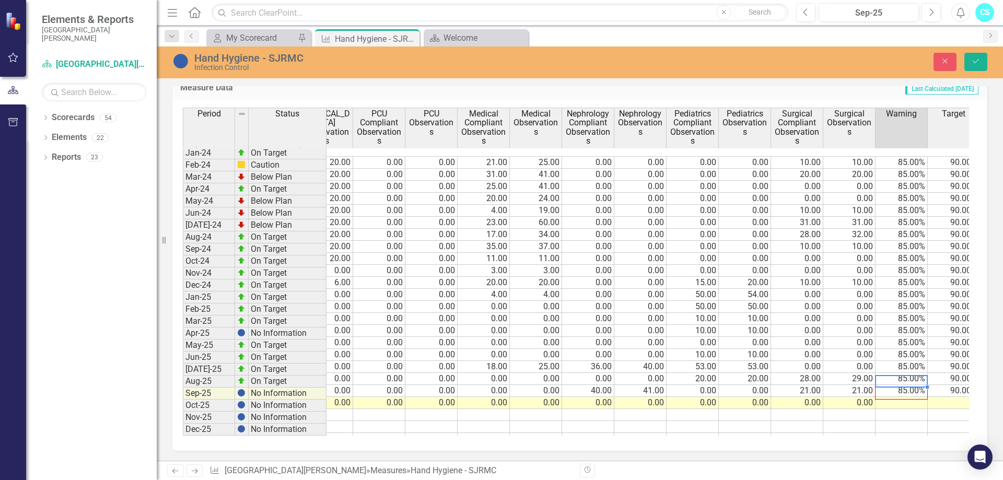
drag, startPoint x: 926, startPoint y: 385, endPoint x: 924, endPoint y: 394, distance: 9.6
click at [941, 385] on td "90.00%" at bounding box center [954, 391] width 52 height 12
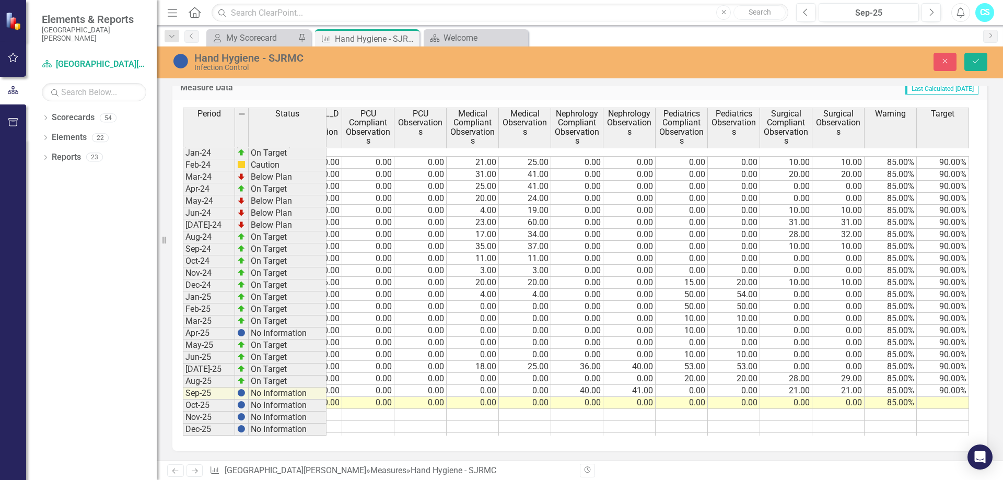
click at [969, 383] on div "Status Total Compliant Observations Total Observations SJRMC Hand Hygiene Compl…" at bounding box center [579, 275] width 815 height 351
click at [961, 385] on td "90.00%" at bounding box center [943, 391] width 52 height 12
drag, startPoint x: 969, startPoint y: 387, endPoint x: 968, endPoint y: 397, distance: 9.4
type textarea "90"
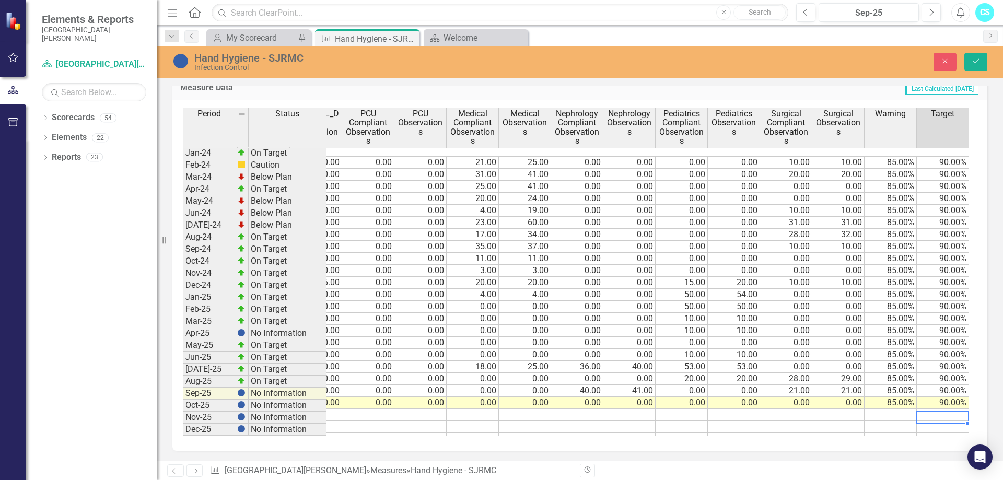
click at [936, 421] on td at bounding box center [943, 427] width 52 height 12
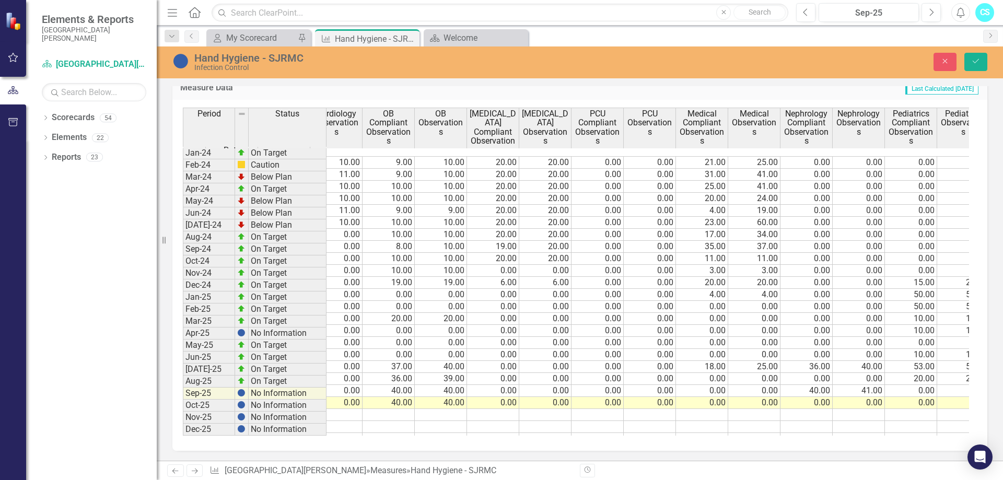
scroll to position [0, 0]
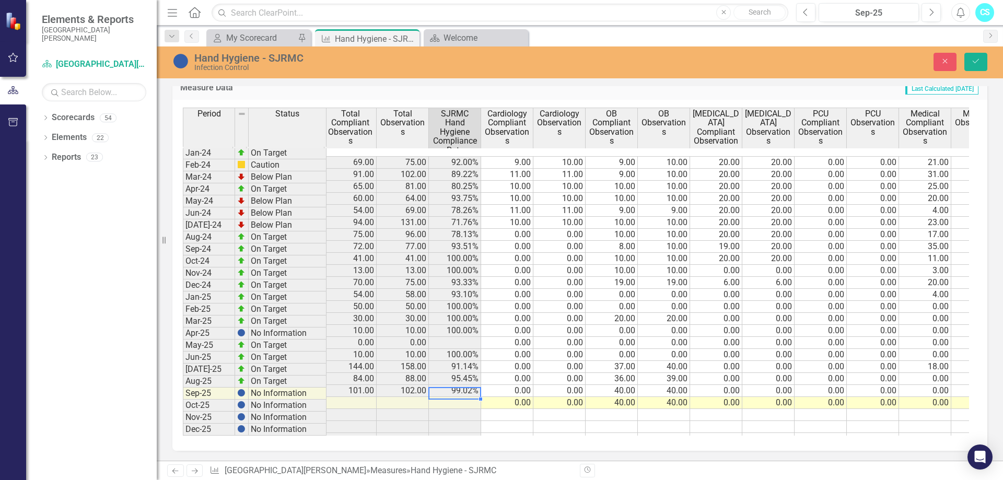
click at [464, 397] on tr "Sep-25 No Information 0.00 0.00 40.00 40.00 0.00 0.00 0.00 0.00 0.00 0.00 0.00 …" at bounding box center [801, 403] width 1241 height 12
click at [464, 397] on td at bounding box center [455, 403] width 52 height 12
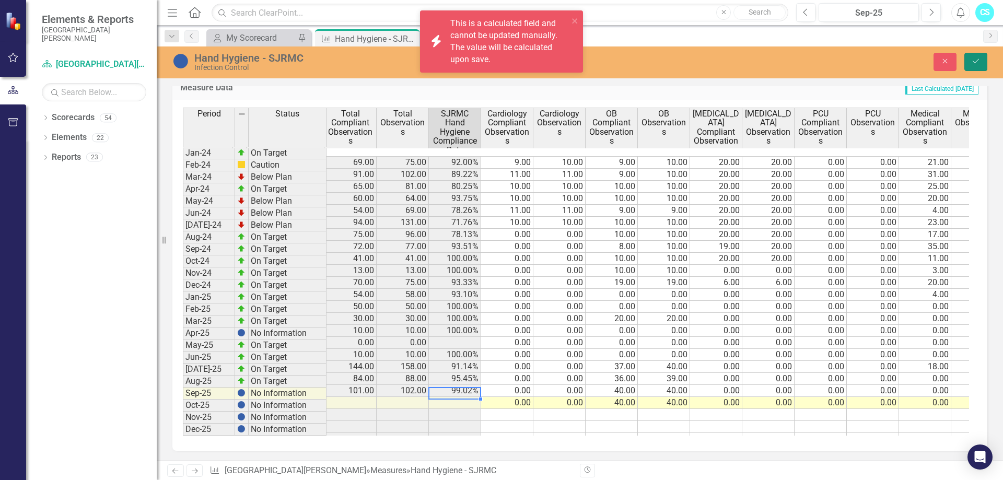
drag, startPoint x: 973, startPoint y: 64, endPoint x: 888, endPoint y: 97, distance: 91.8
click at [973, 63] on icon "Save" at bounding box center [975, 60] width 9 height 7
